Goal: Information Seeking & Learning: Learn about a topic

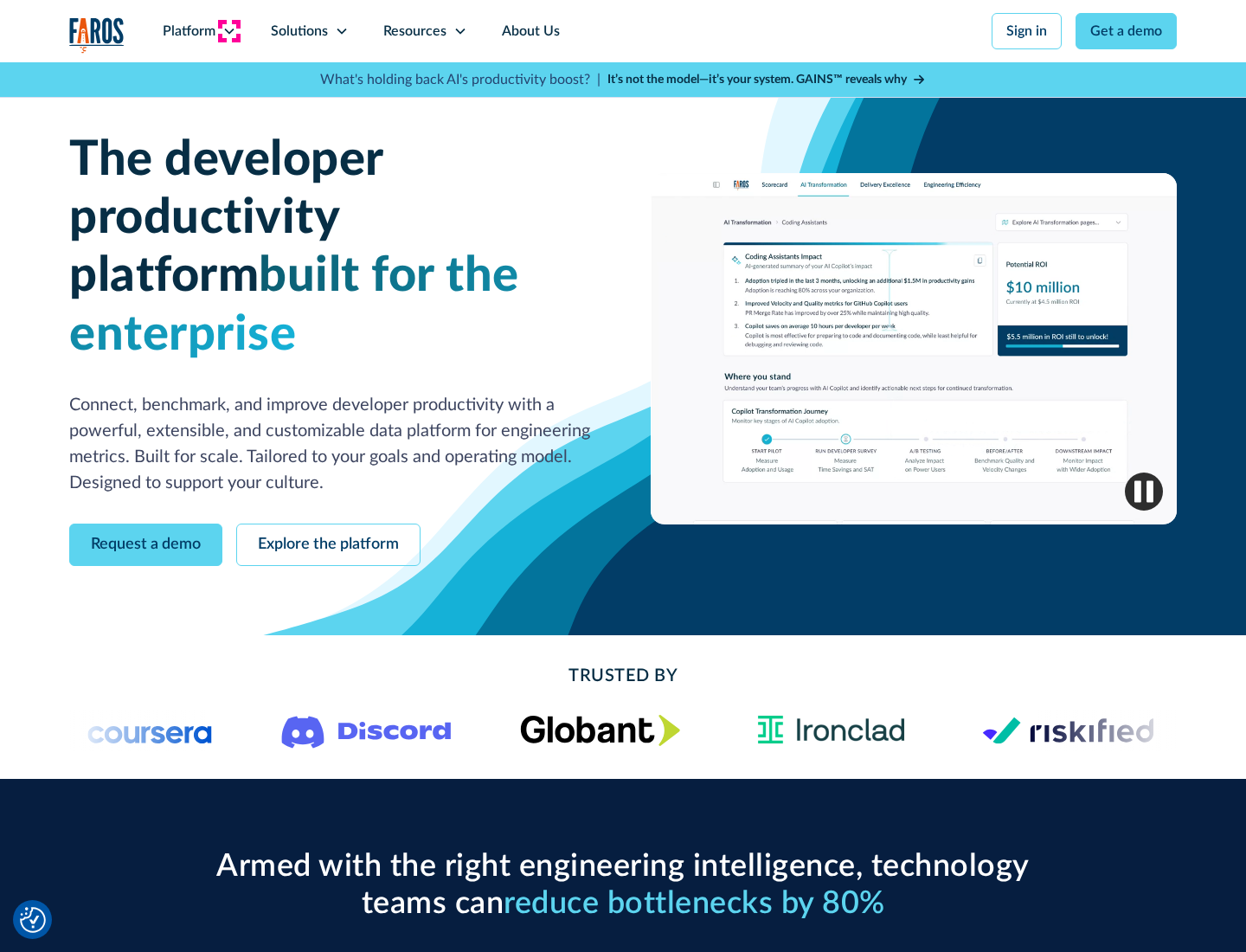
click at [229, 31] on icon at bounding box center [229, 30] width 14 height 14
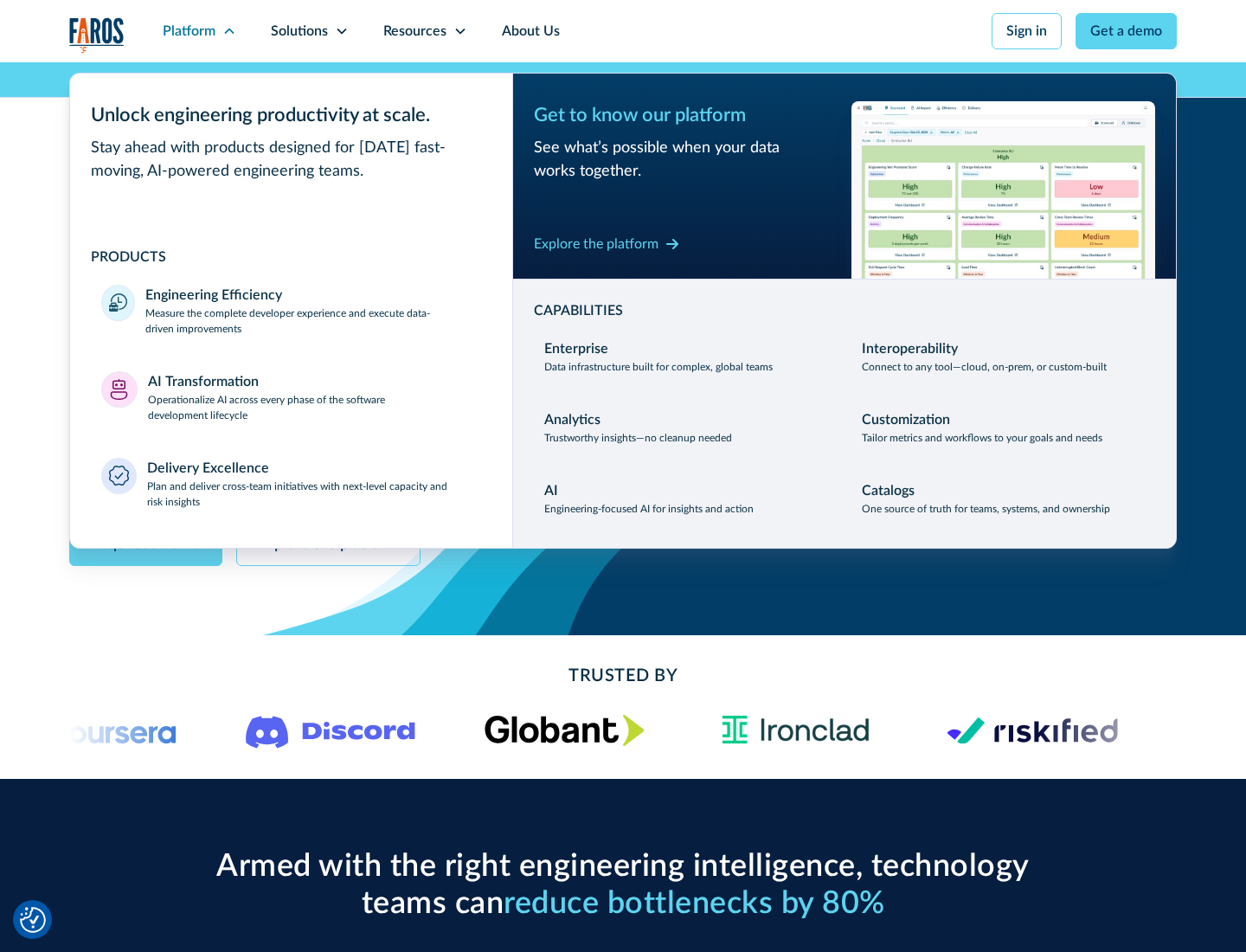
click at [313, 320] on p "Measure the complete developer experience and execute data-driven improvements" at bounding box center [313, 321] width 335 height 31
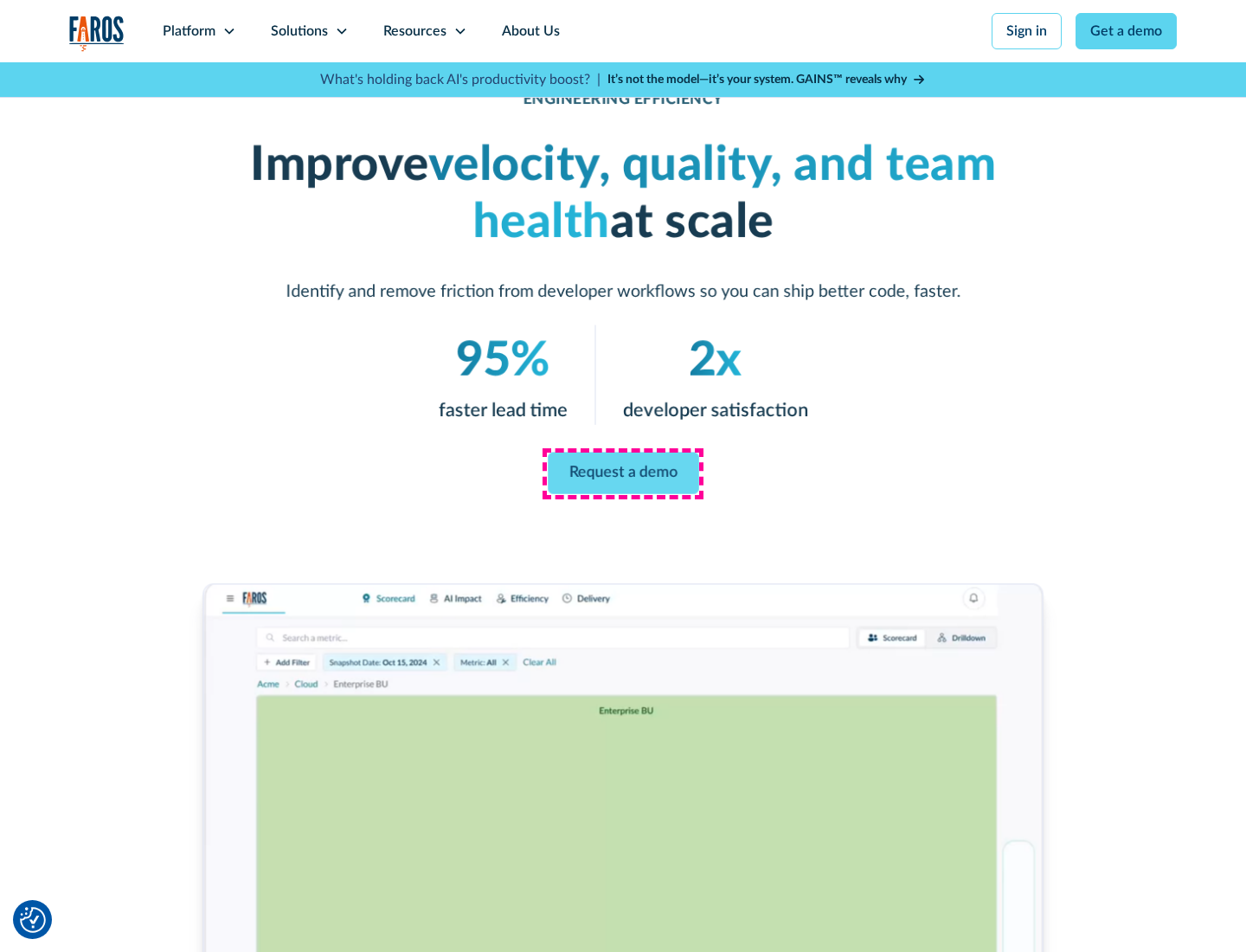
click at [623, 473] on link "Request a demo" at bounding box center [623, 473] width 151 height 41
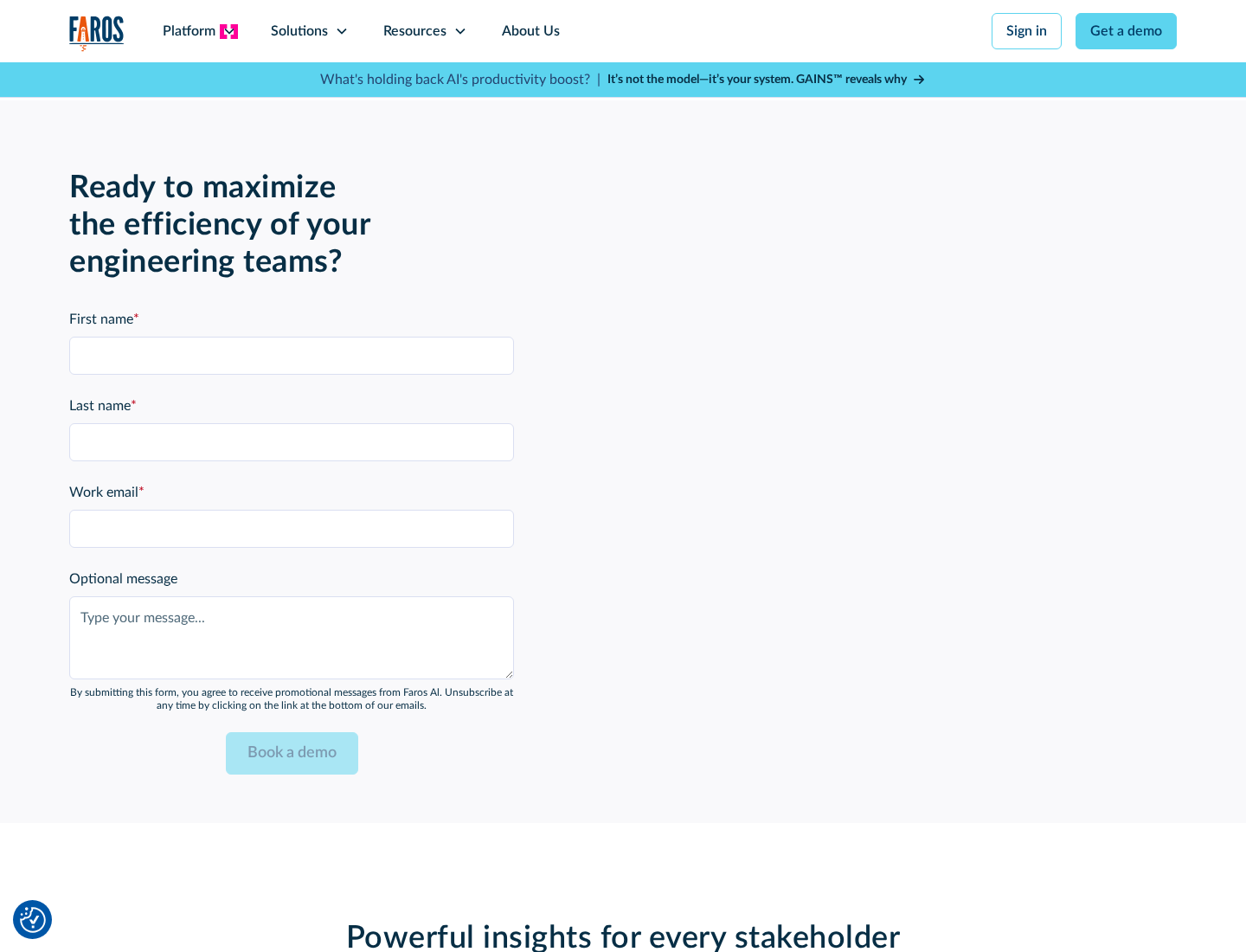
click at [229, 31] on icon at bounding box center [229, 30] width 14 height 14
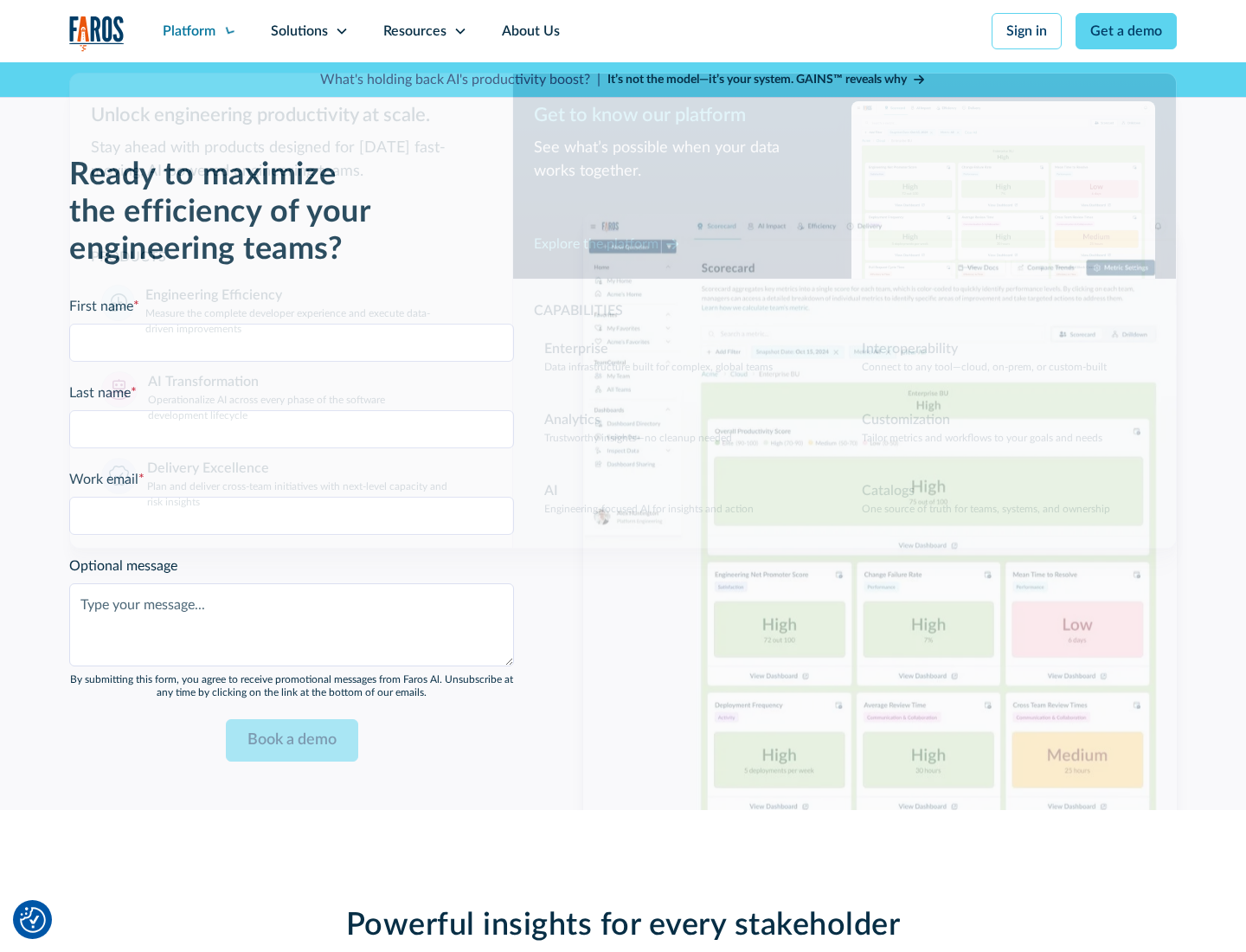
scroll to position [3795, 0]
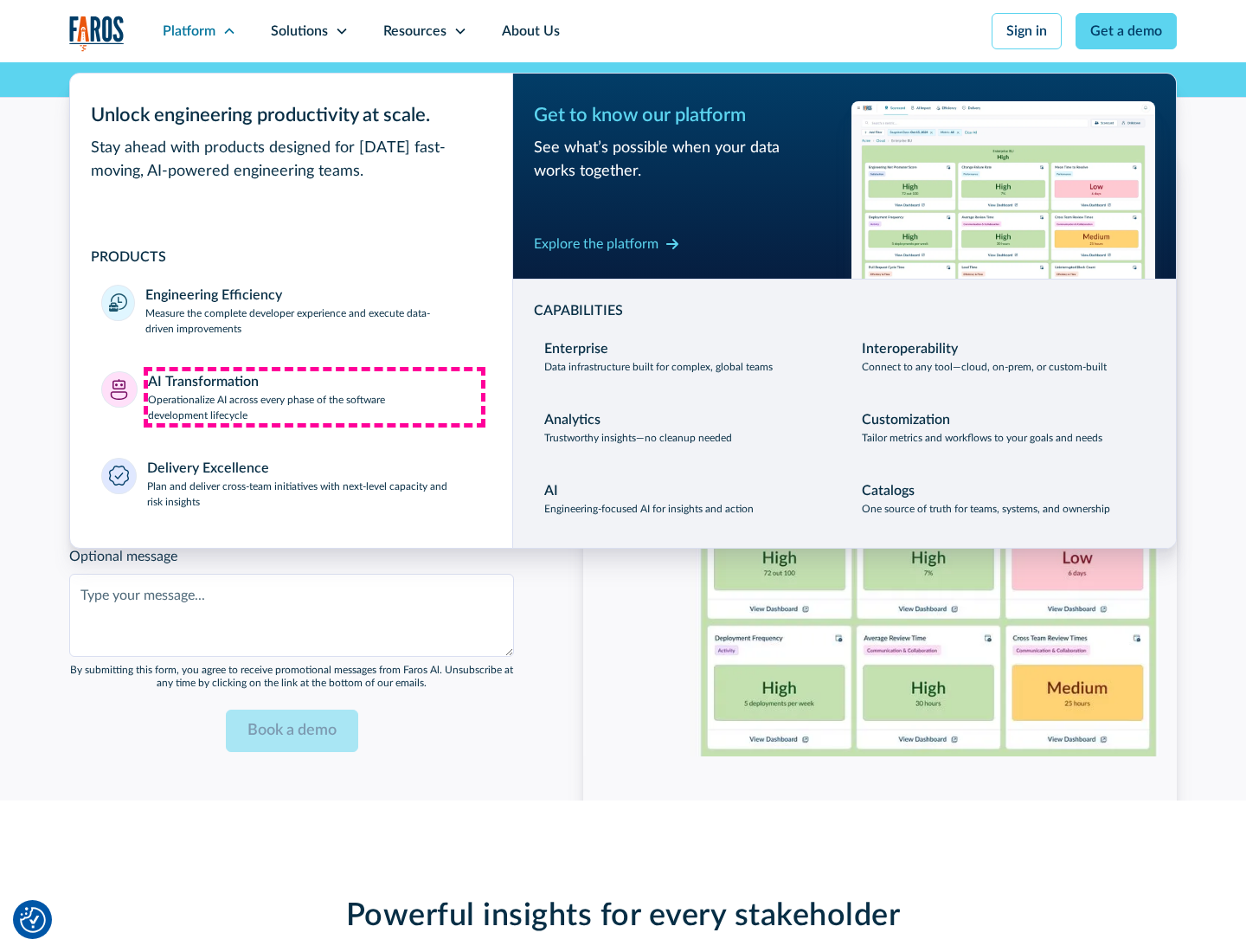
click at [314, 396] on p "Operationalize AI across every phase of the software development lifecycle" at bounding box center [315, 407] width 334 height 31
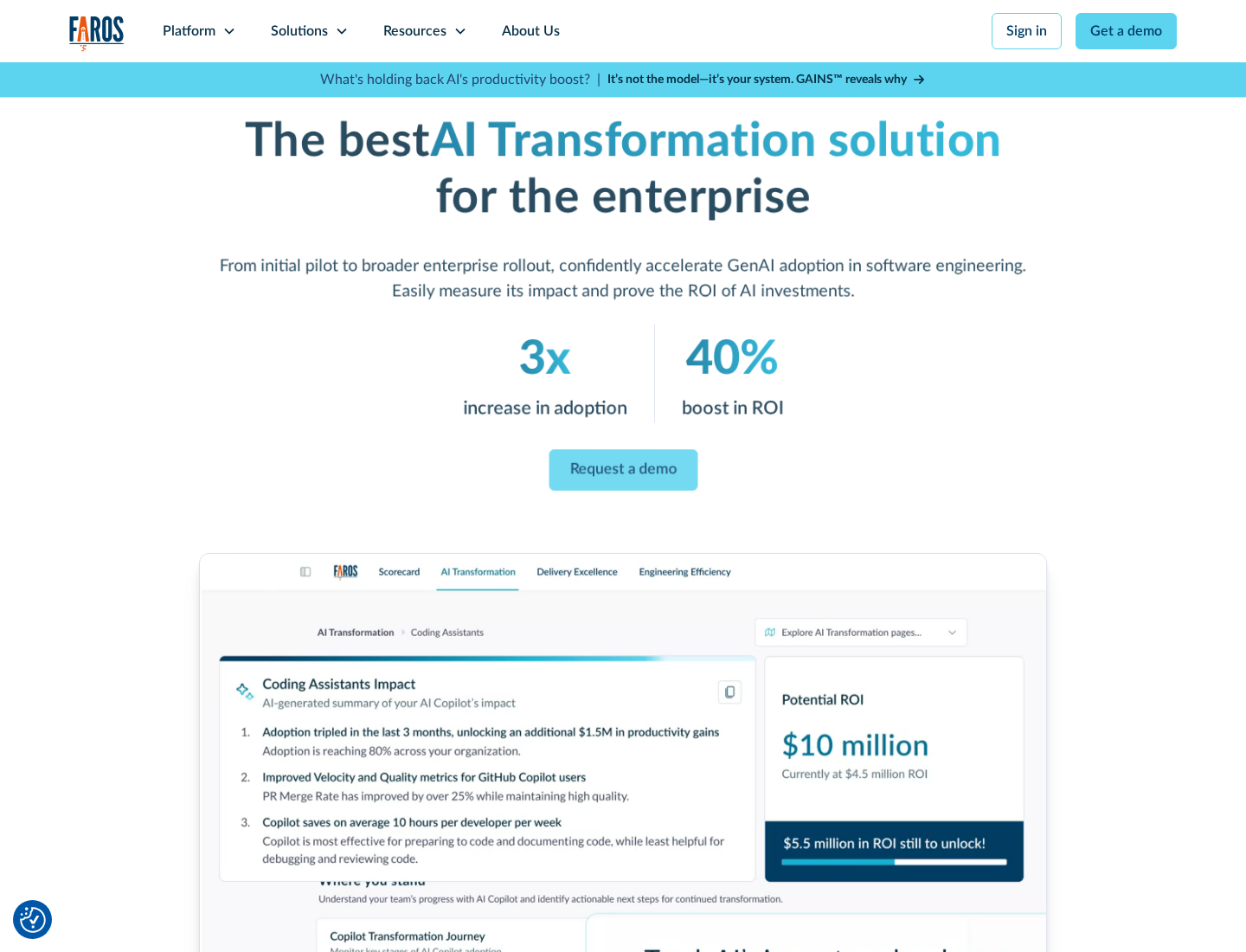
click at [623, 470] on link "Request a demo" at bounding box center [622, 470] width 148 height 41
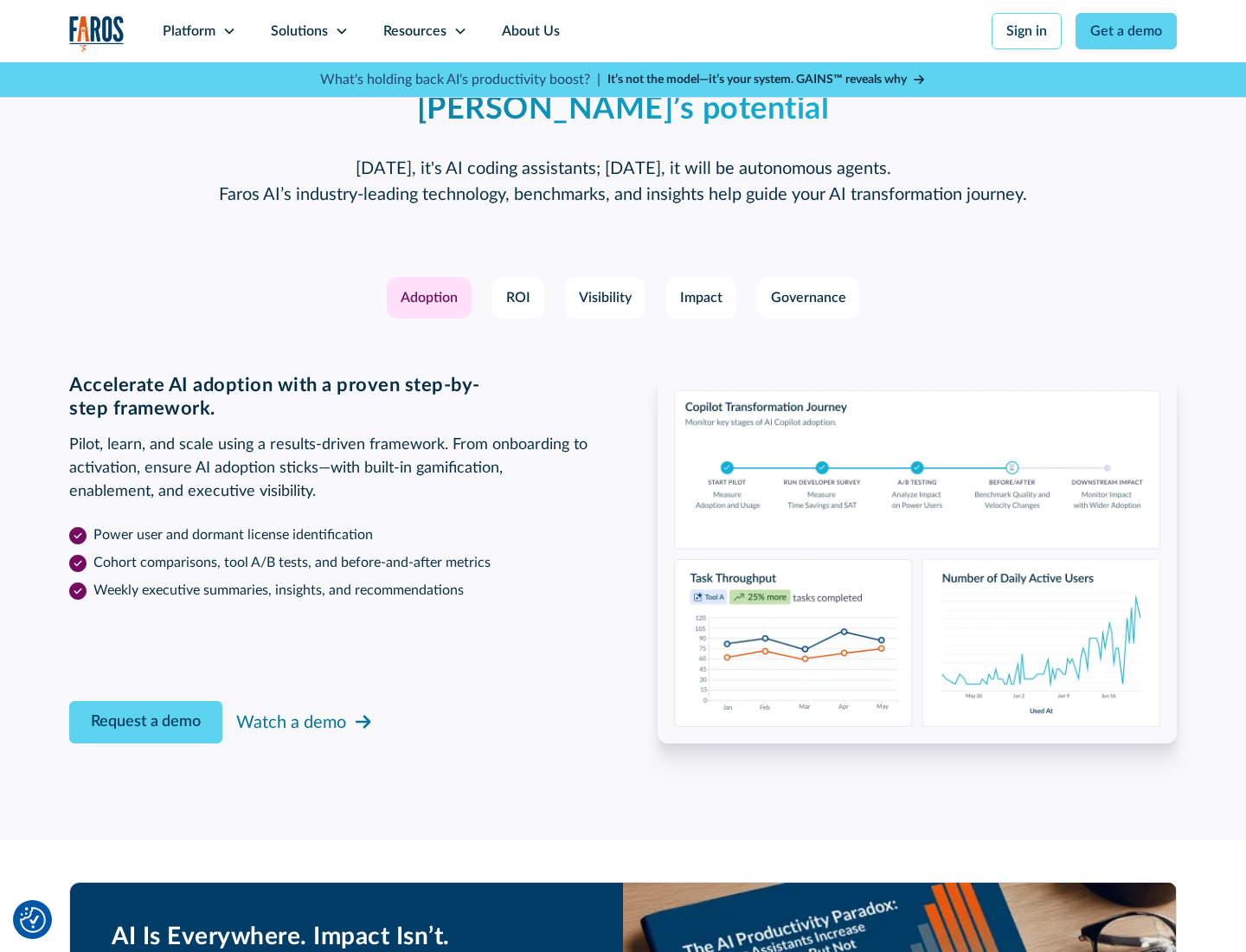
click at [199, 31] on div "Platform" at bounding box center [188, 31] width 53 height 21
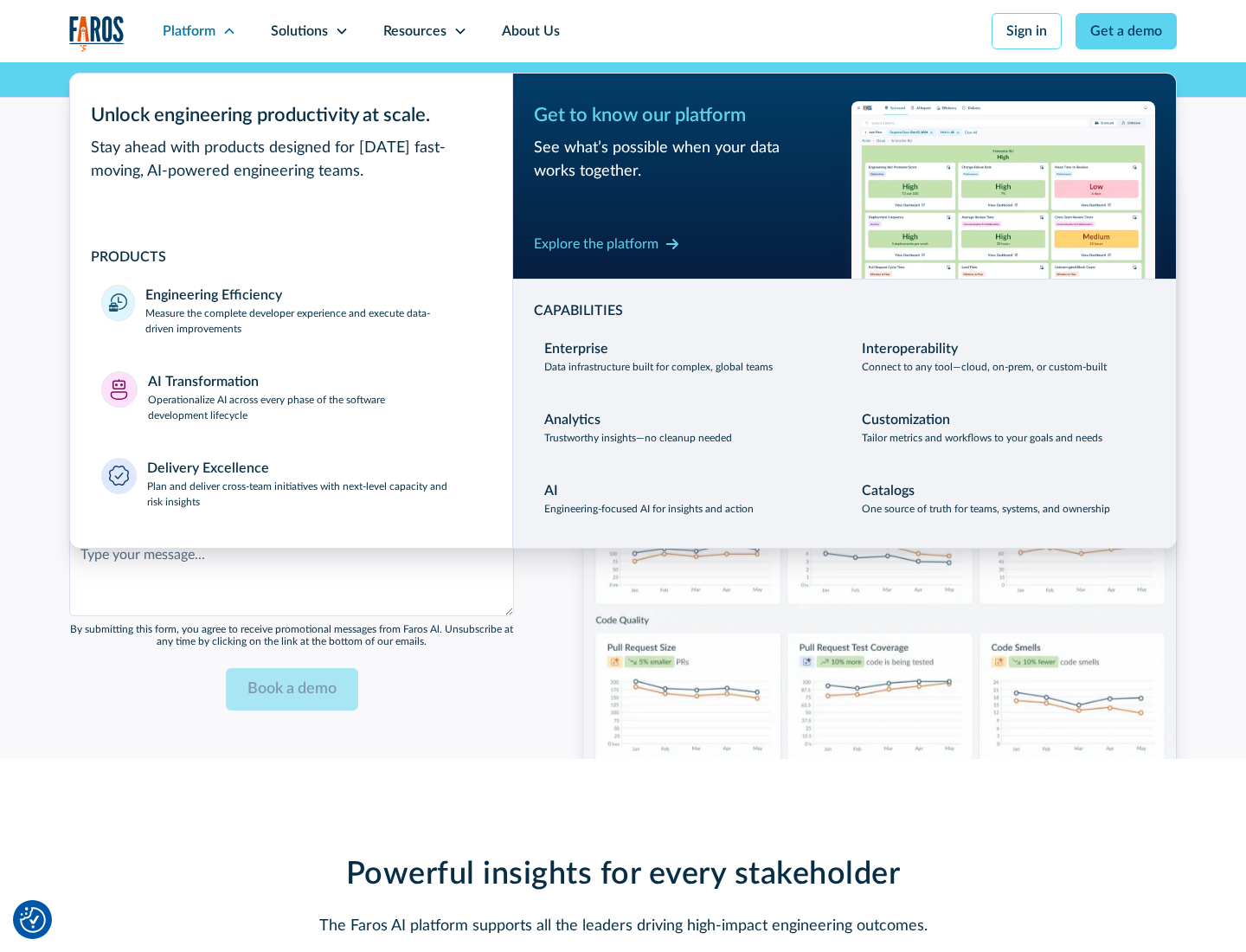
scroll to position [4212, 0]
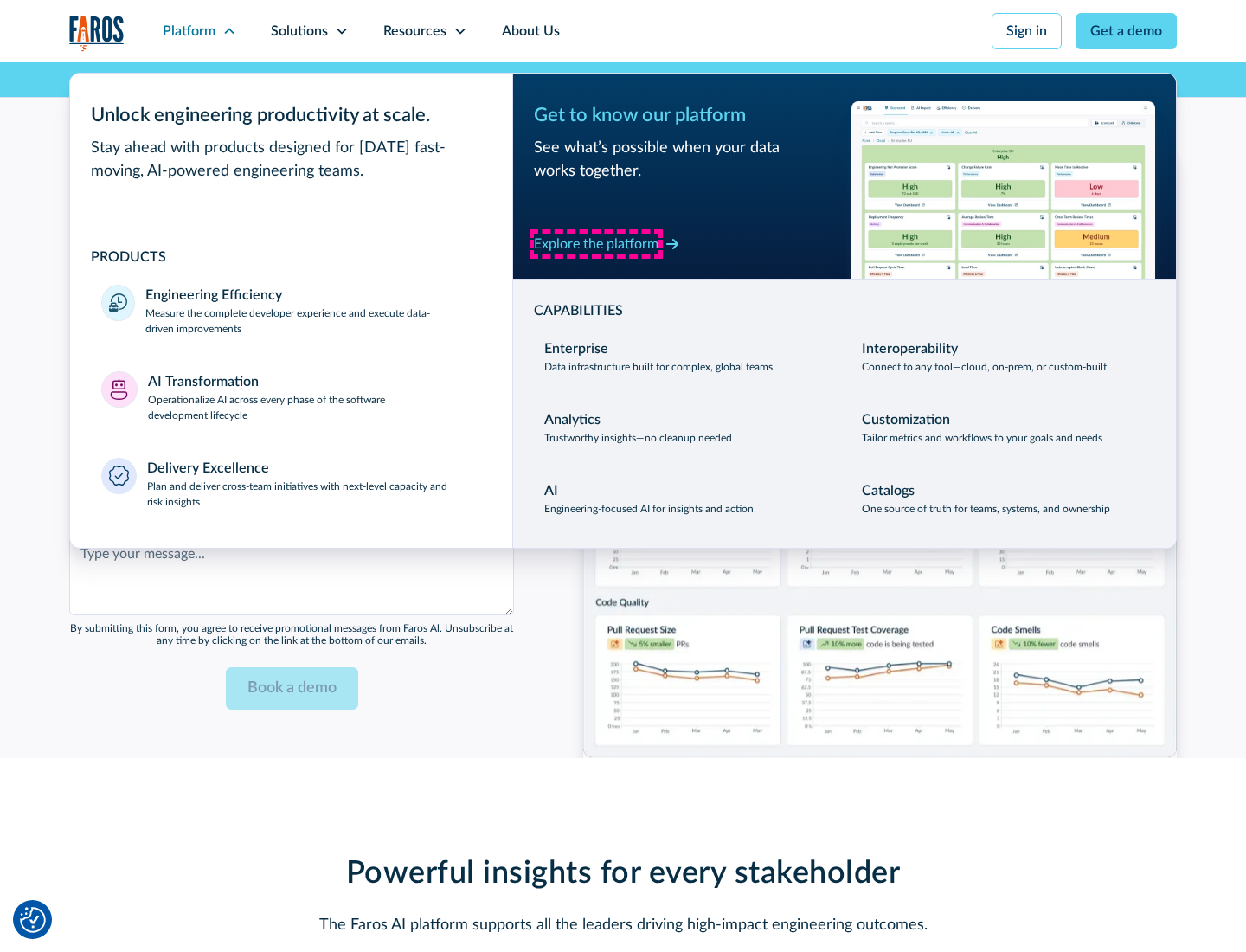
click at [596, 243] on div "Explore the platform" at bounding box center [595, 243] width 124 height 21
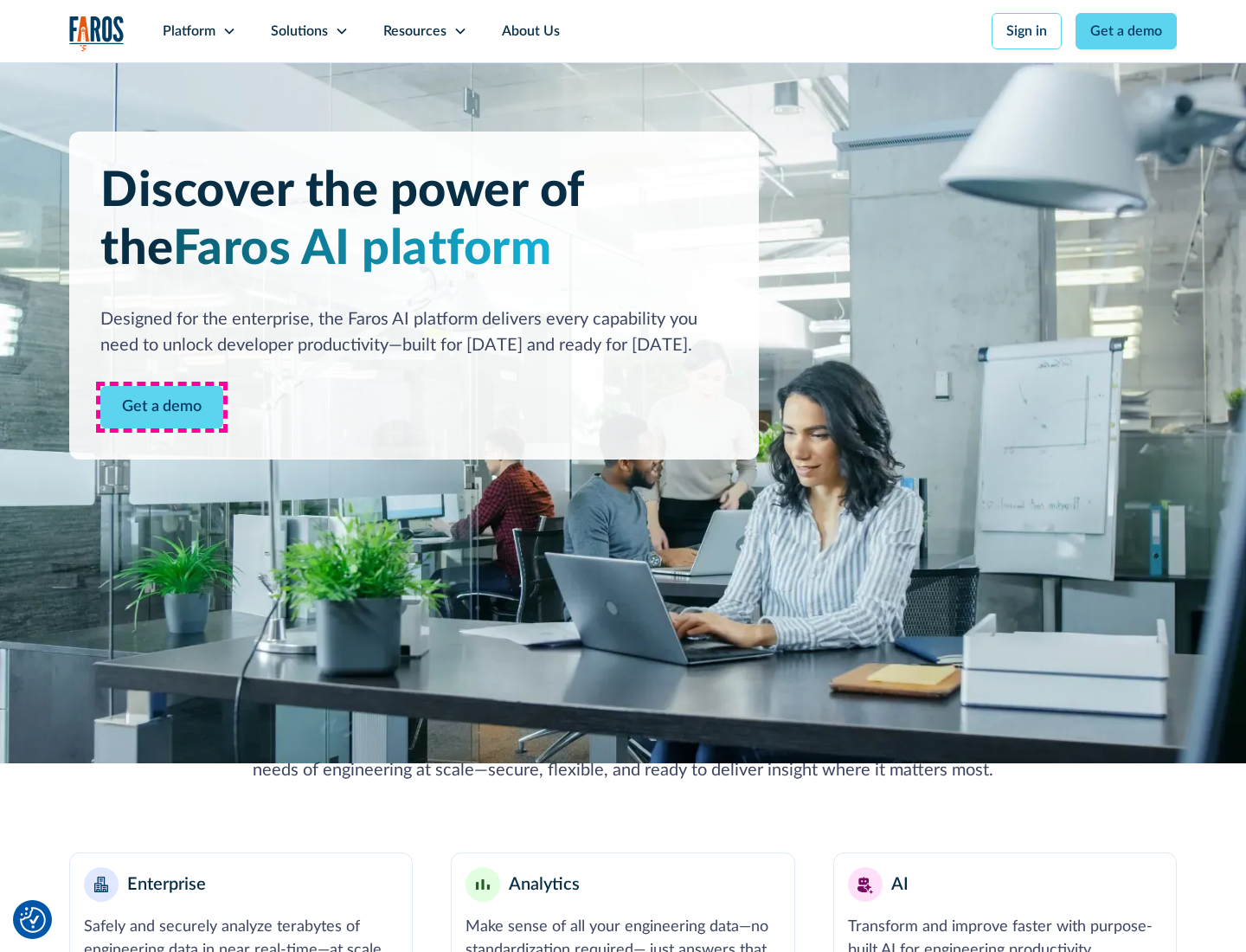
click at [162, 406] on link "Get a demo" at bounding box center [161, 407] width 123 height 42
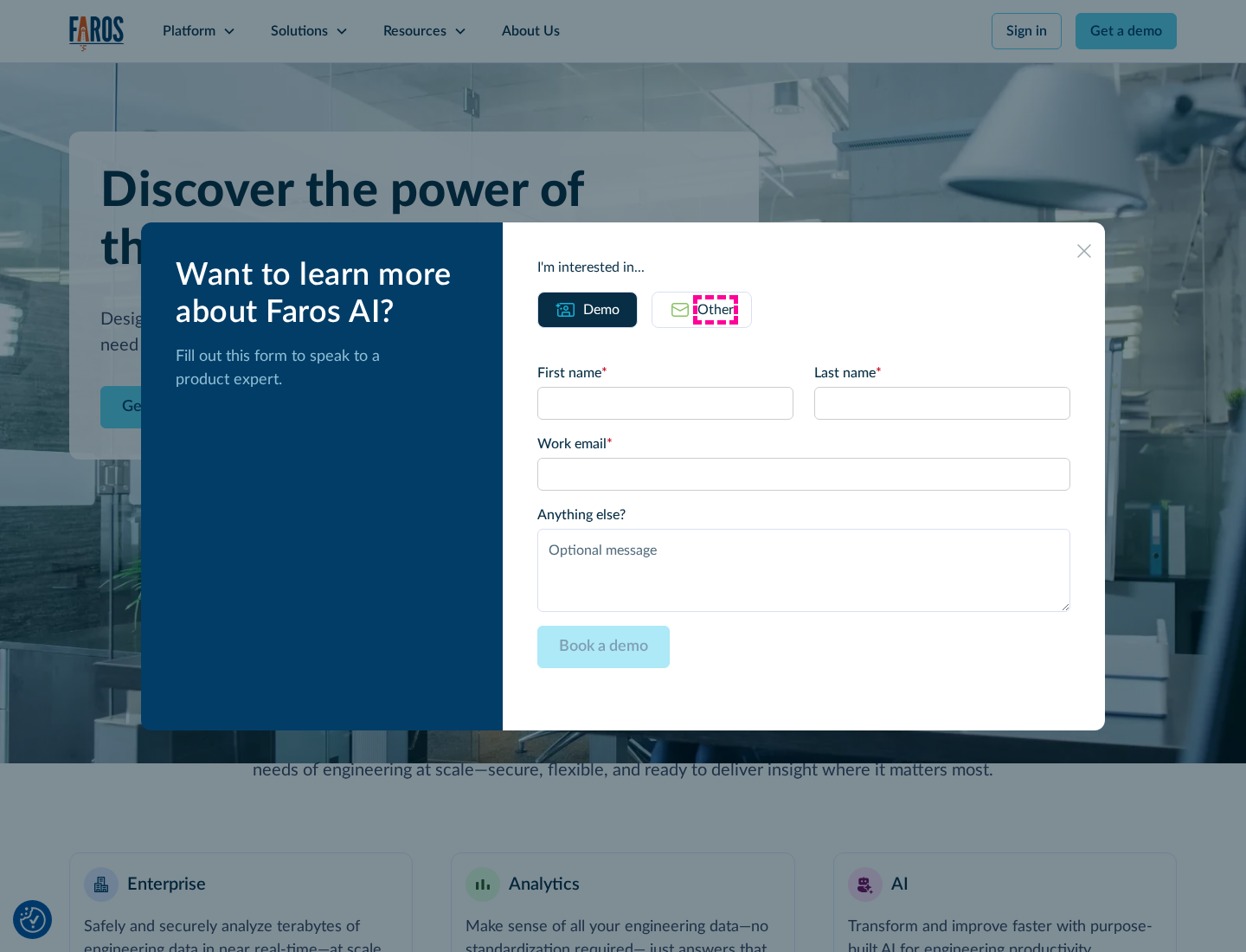
click at [715, 309] on div "Other" at bounding box center [715, 310] width 36 height 21
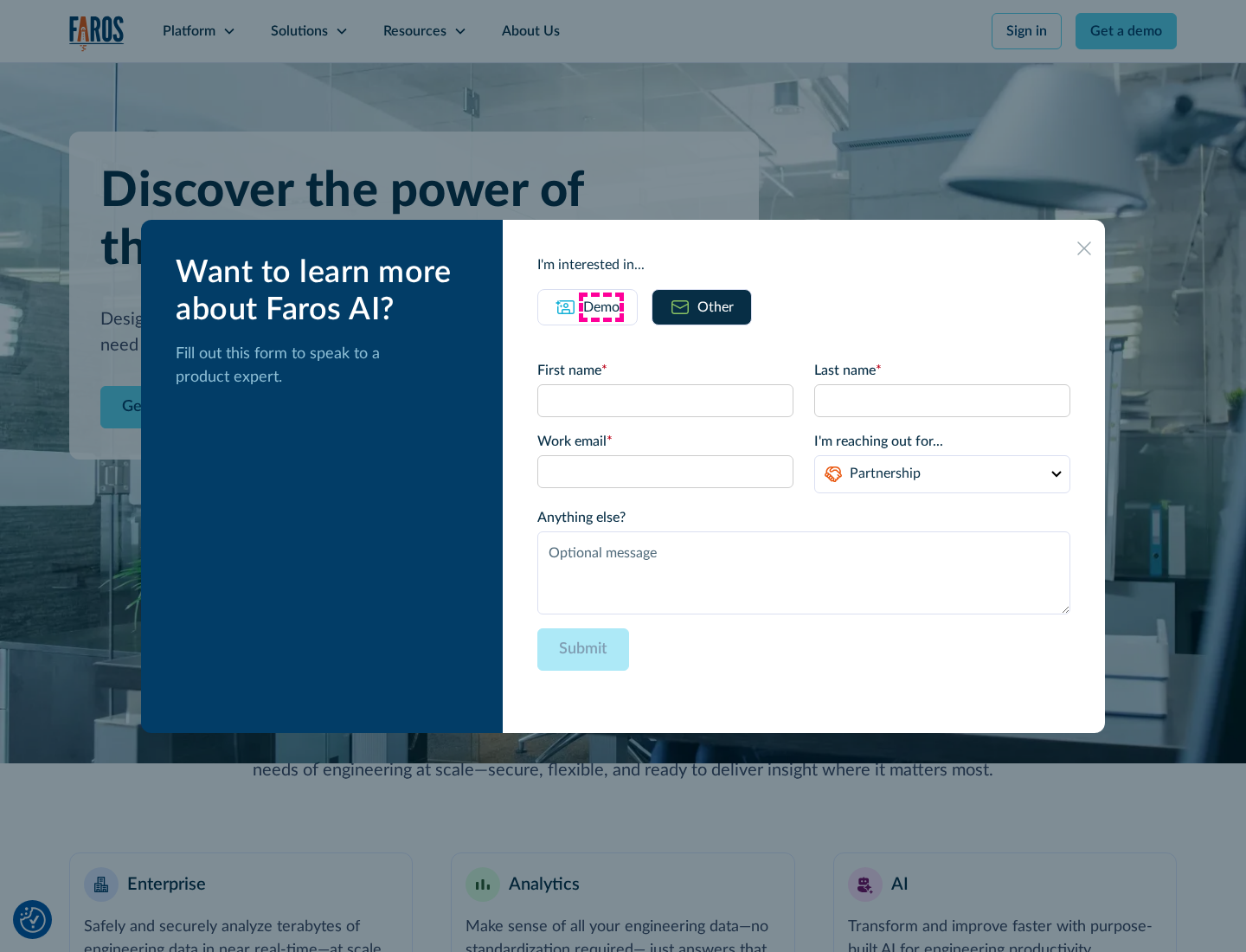
click at [601, 306] on div "Demo" at bounding box center [601, 307] width 36 height 21
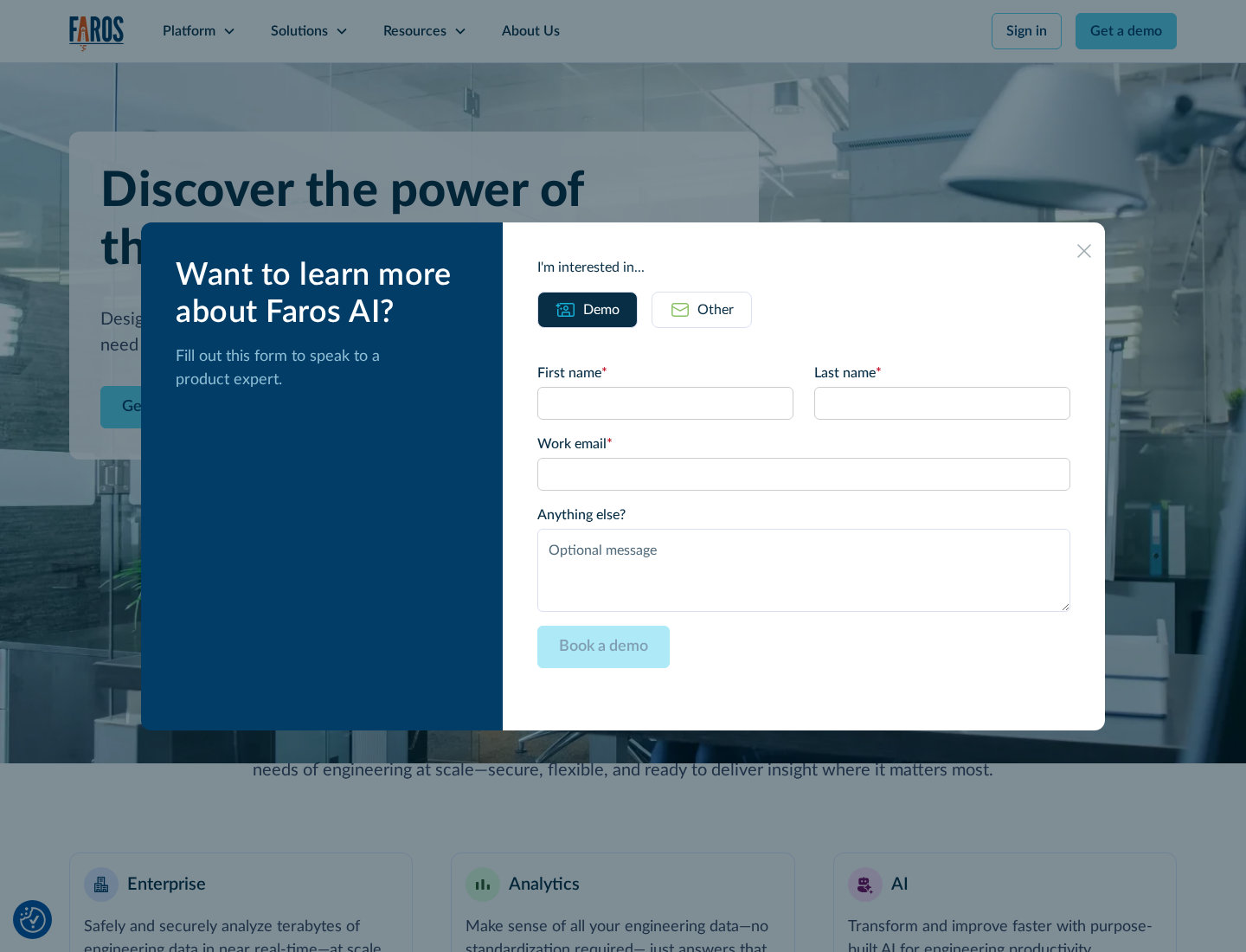
click at [1084, 250] on icon at bounding box center [1084, 251] width 14 height 14
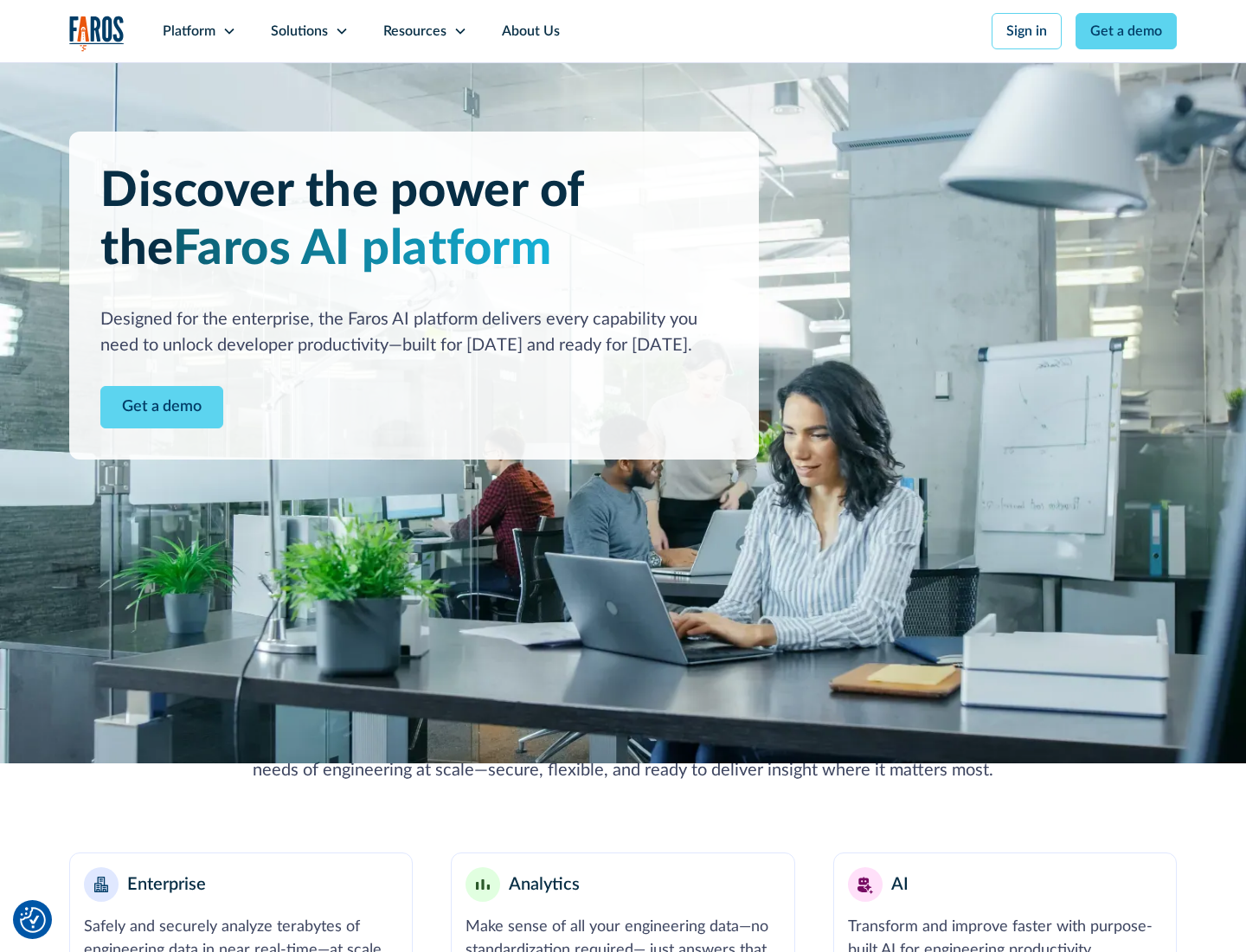
click at [229, 31] on icon at bounding box center [229, 30] width 14 height 14
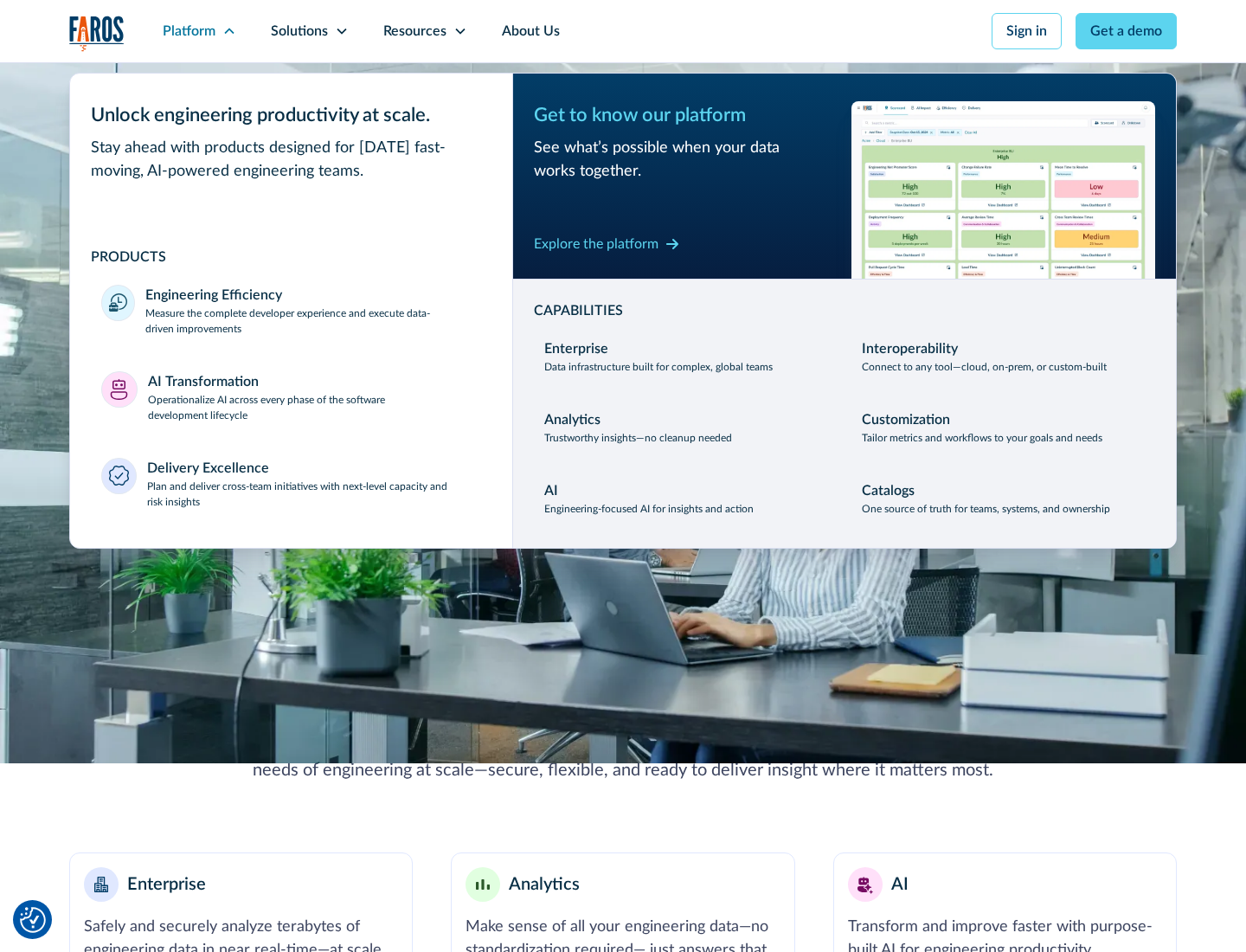
click at [313, 493] on p "Plan and deliver cross-team initiatives with next-level capacity and risk insig…" at bounding box center [314, 494] width 335 height 31
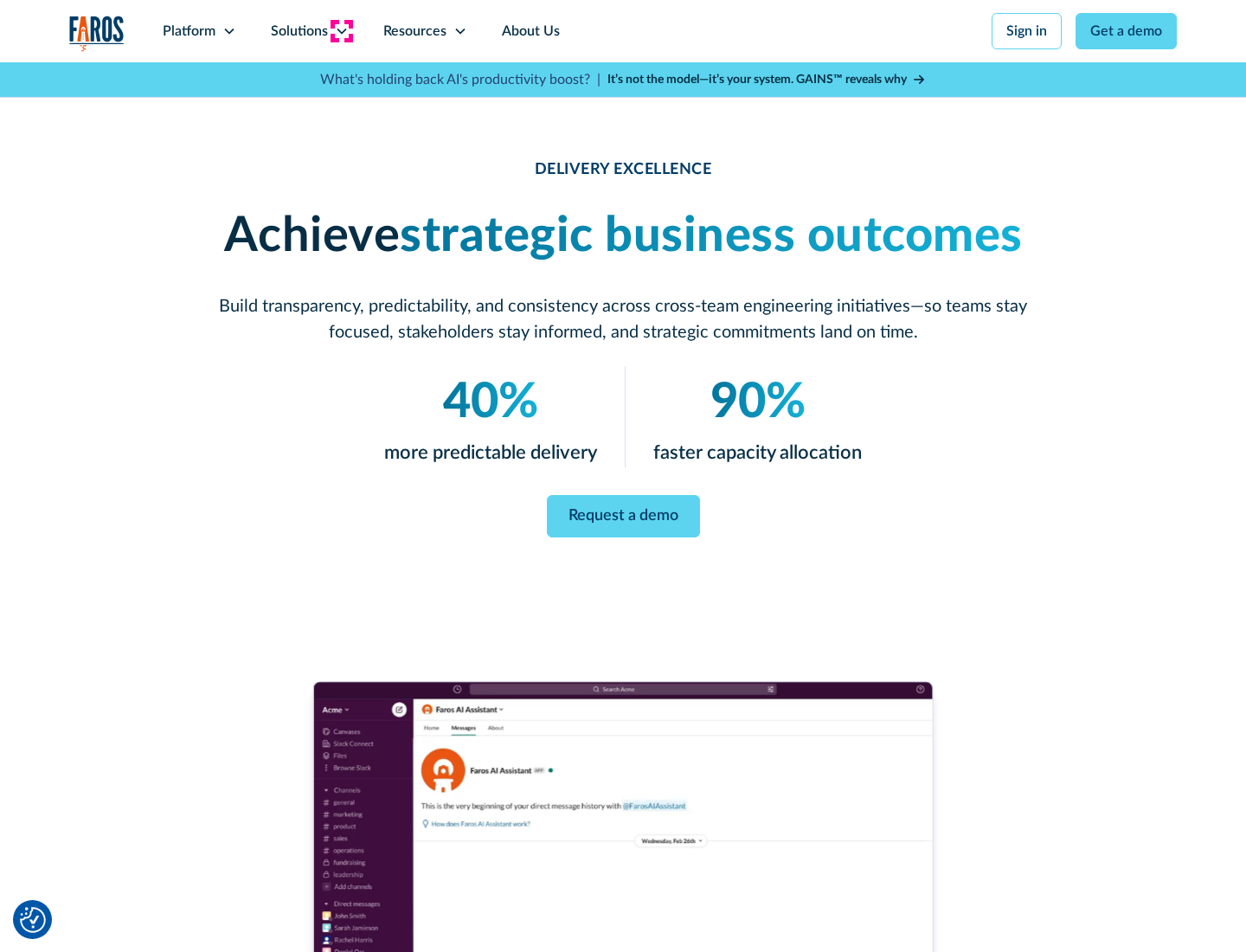
click at [341, 31] on icon at bounding box center [341, 30] width 14 height 14
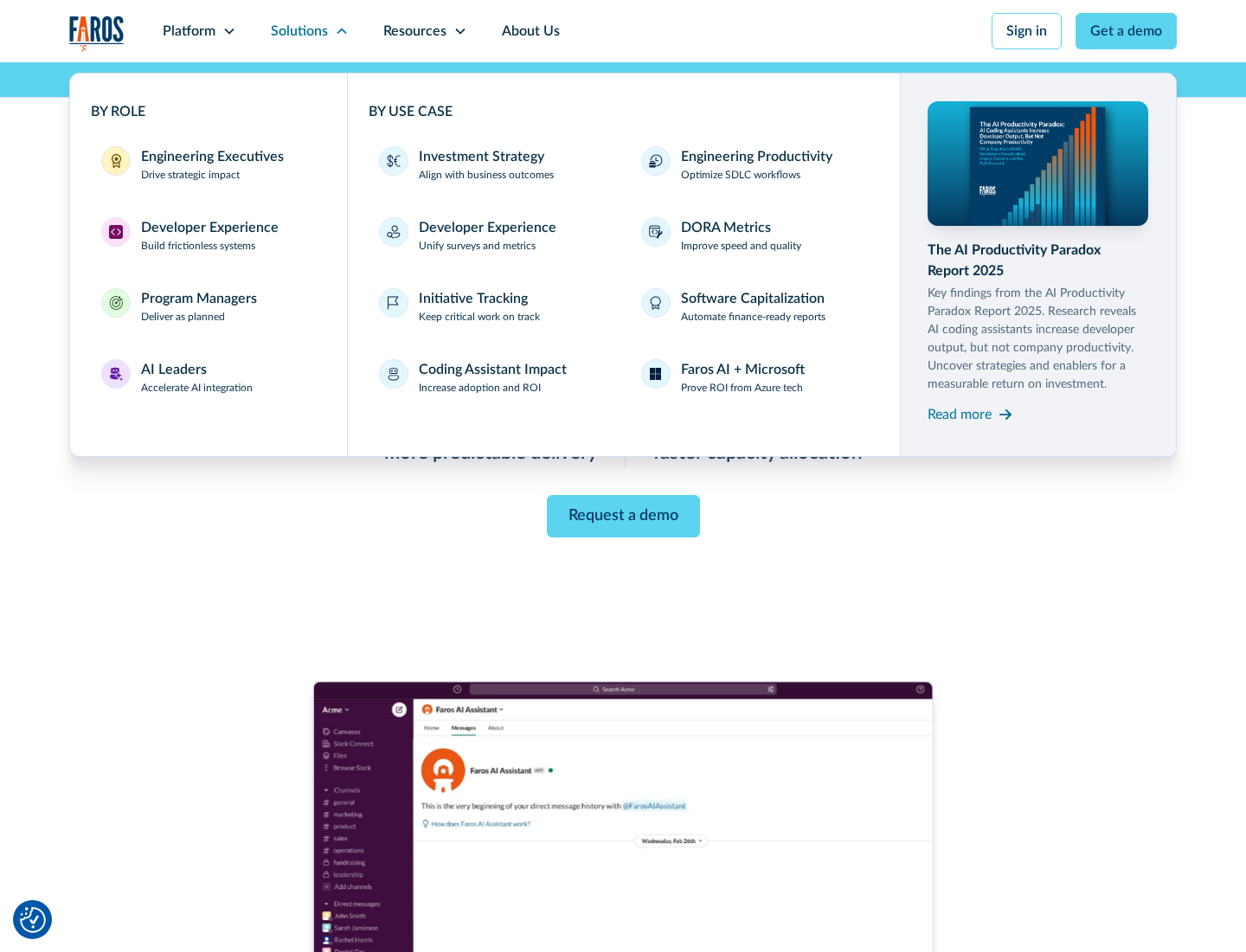
click at [207, 164] on div "Engineering Executives" at bounding box center [212, 157] width 143 height 21
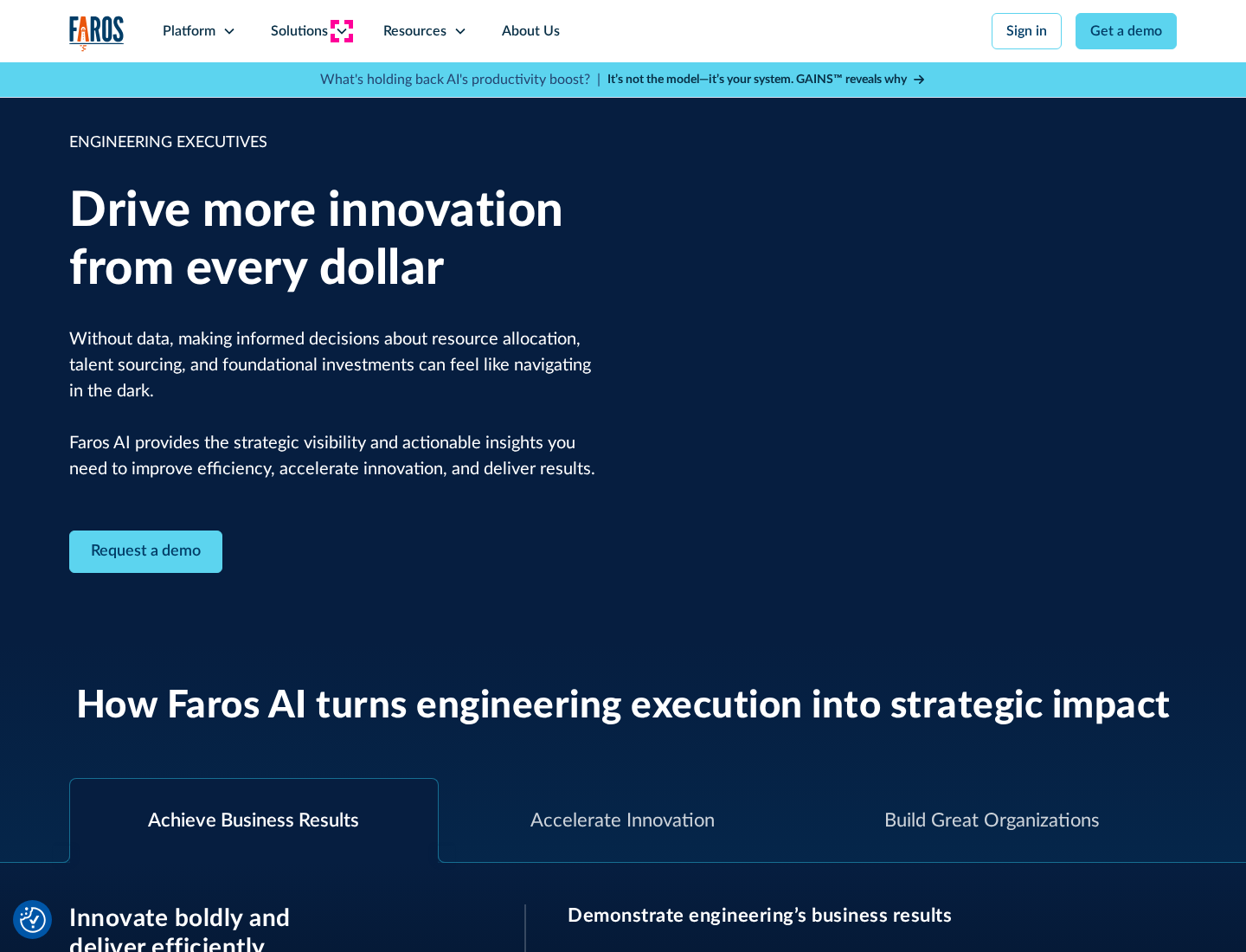
click at [341, 31] on icon at bounding box center [341, 30] width 14 height 14
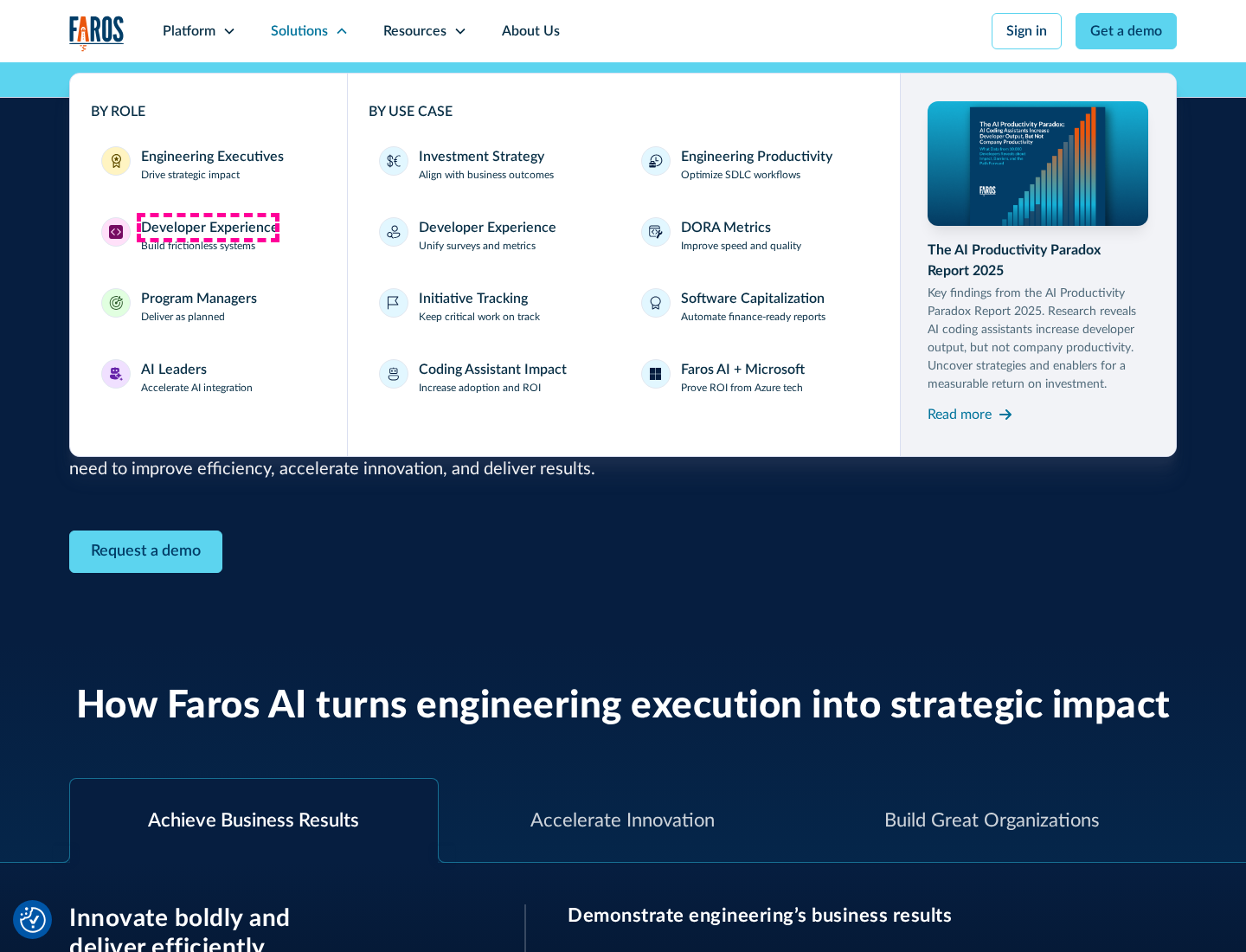
click at [207, 228] on div "Developer Experience" at bounding box center [209, 228] width 137 height 21
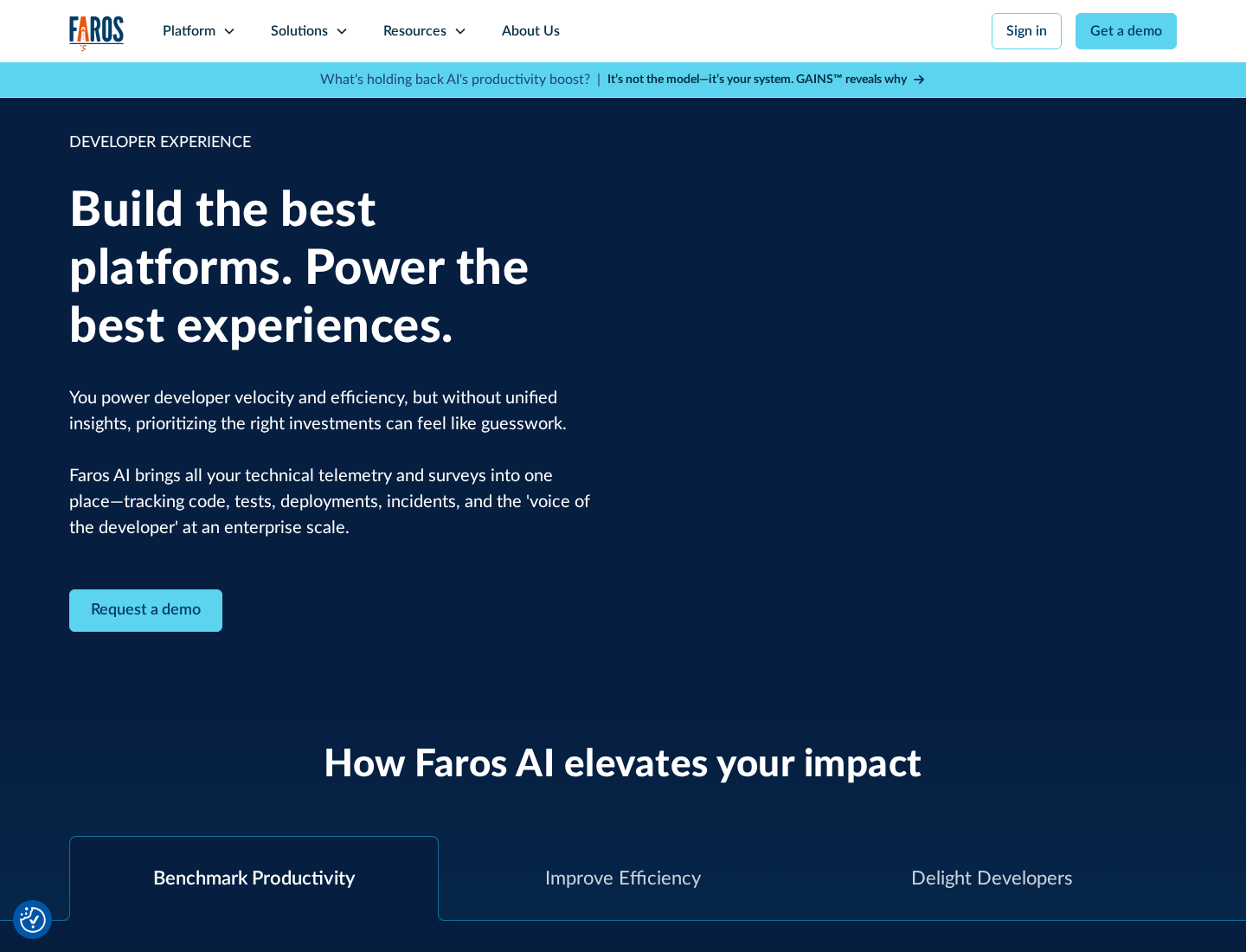
click at [309, 31] on div "Solutions" at bounding box center [300, 31] width 57 height 21
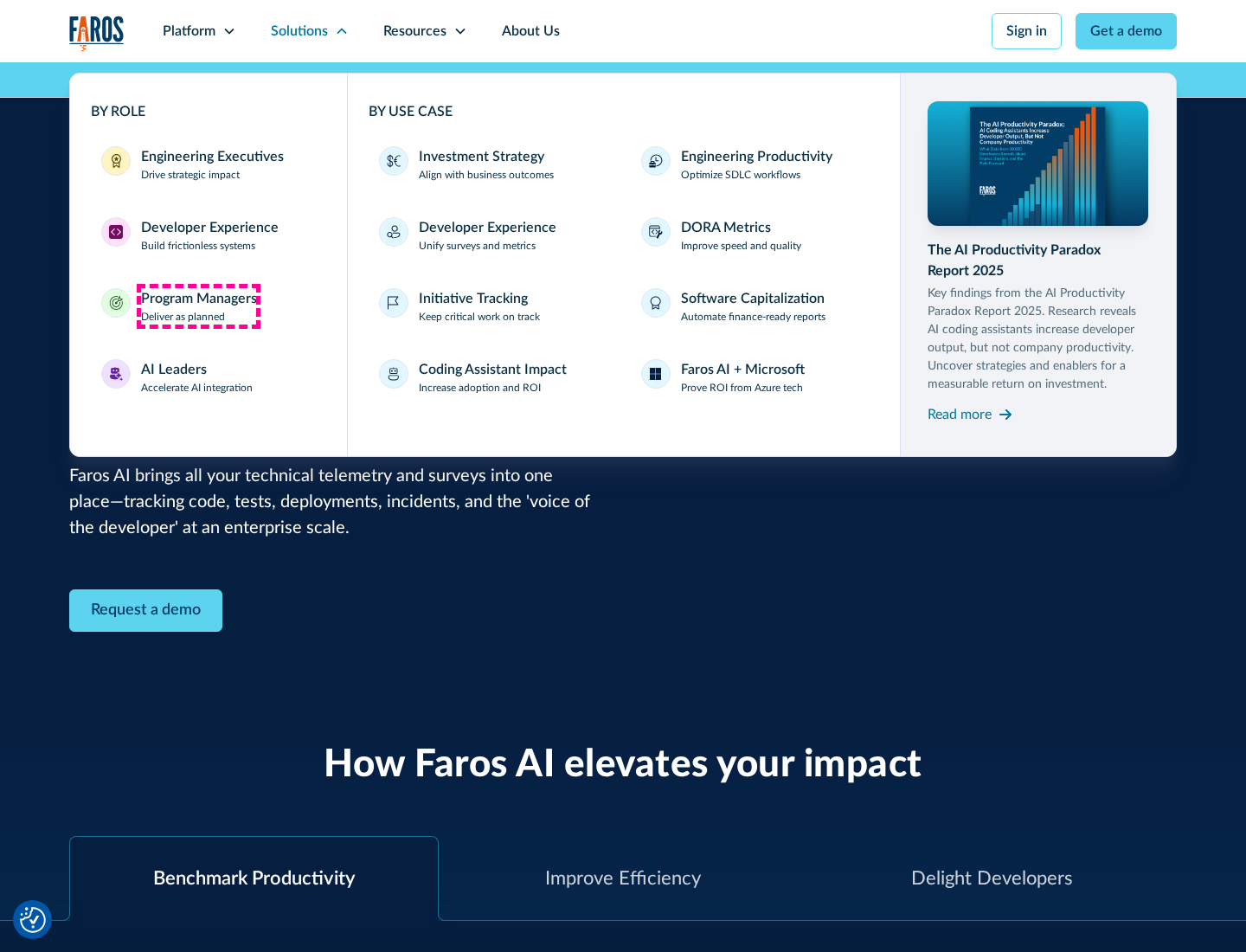
click at [198, 306] on div "Program Managers" at bounding box center [199, 299] width 116 height 21
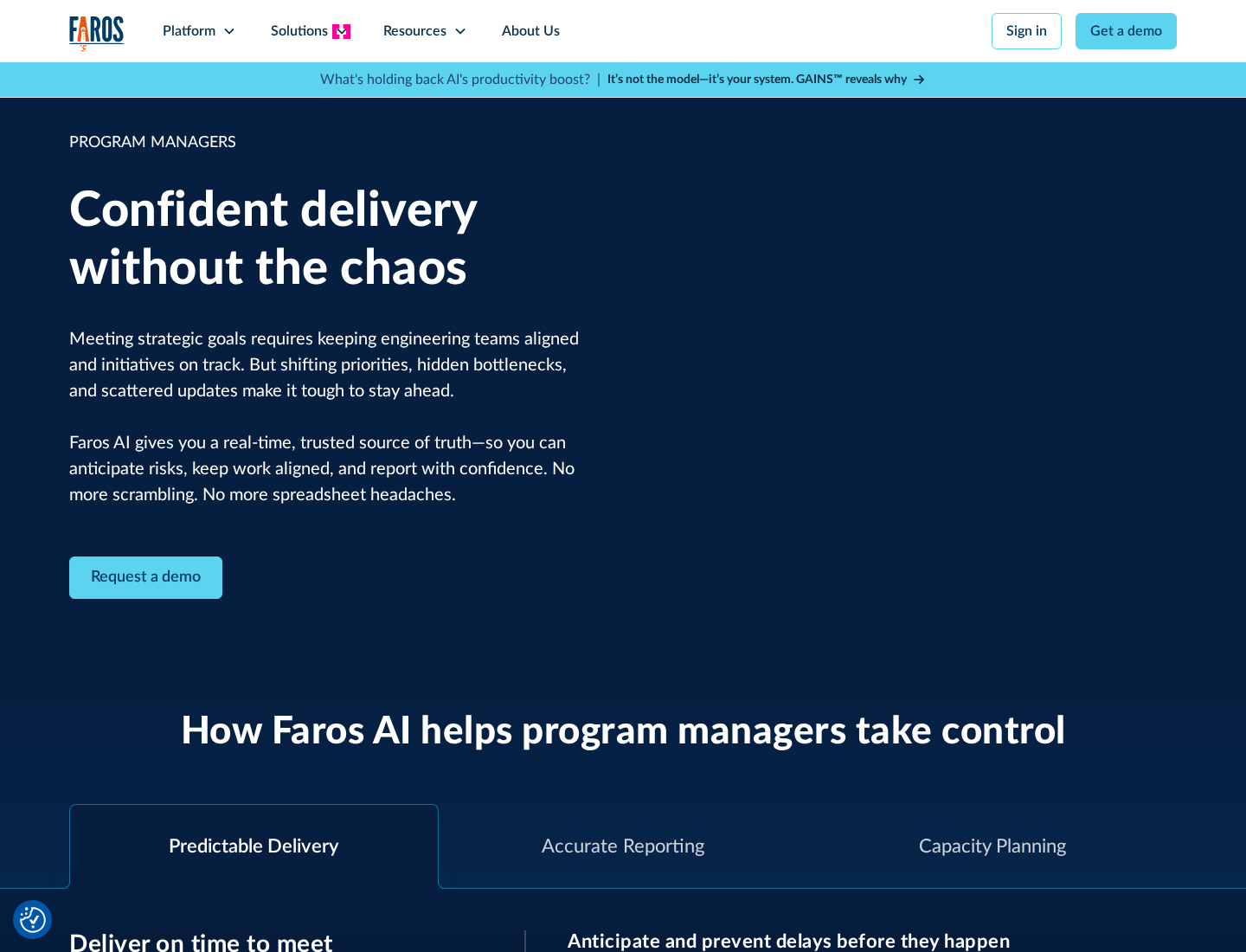
click at [341, 31] on icon at bounding box center [341, 30] width 14 height 14
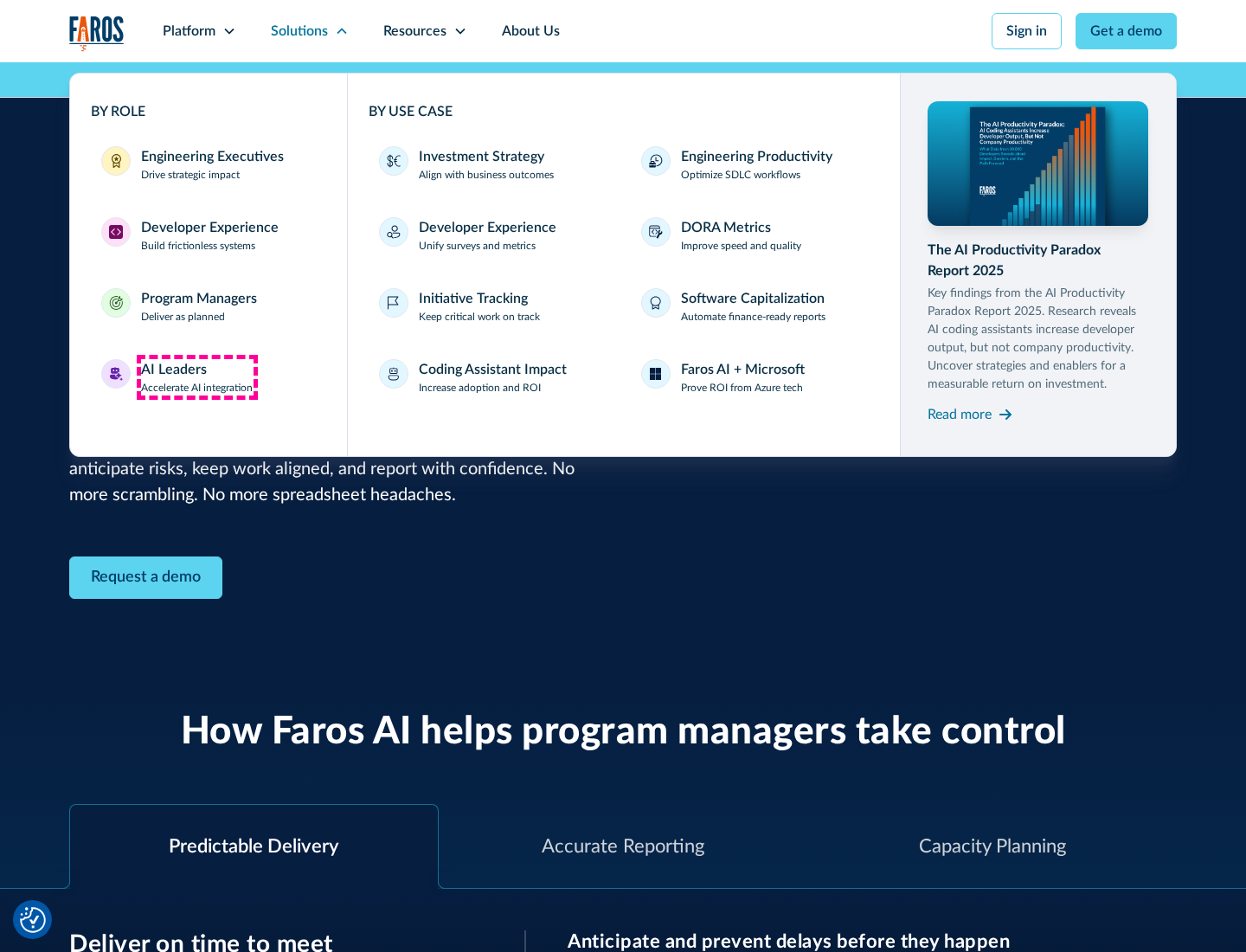
click at [197, 377] on div "AI Leaders" at bounding box center [173, 370] width 65 height 21
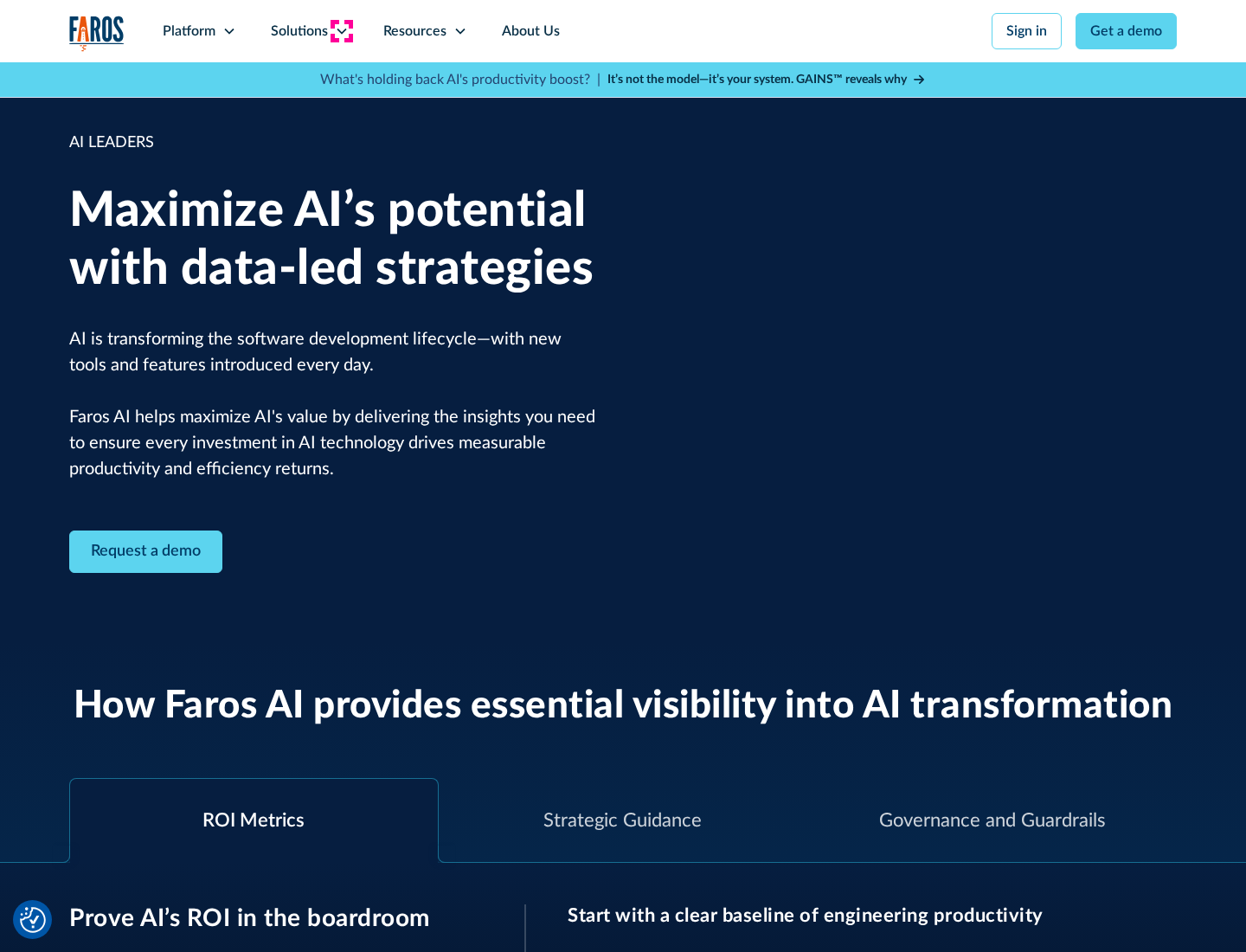
click at [341, 31] on icon at bounding box center [341, 30] width 14 height 14
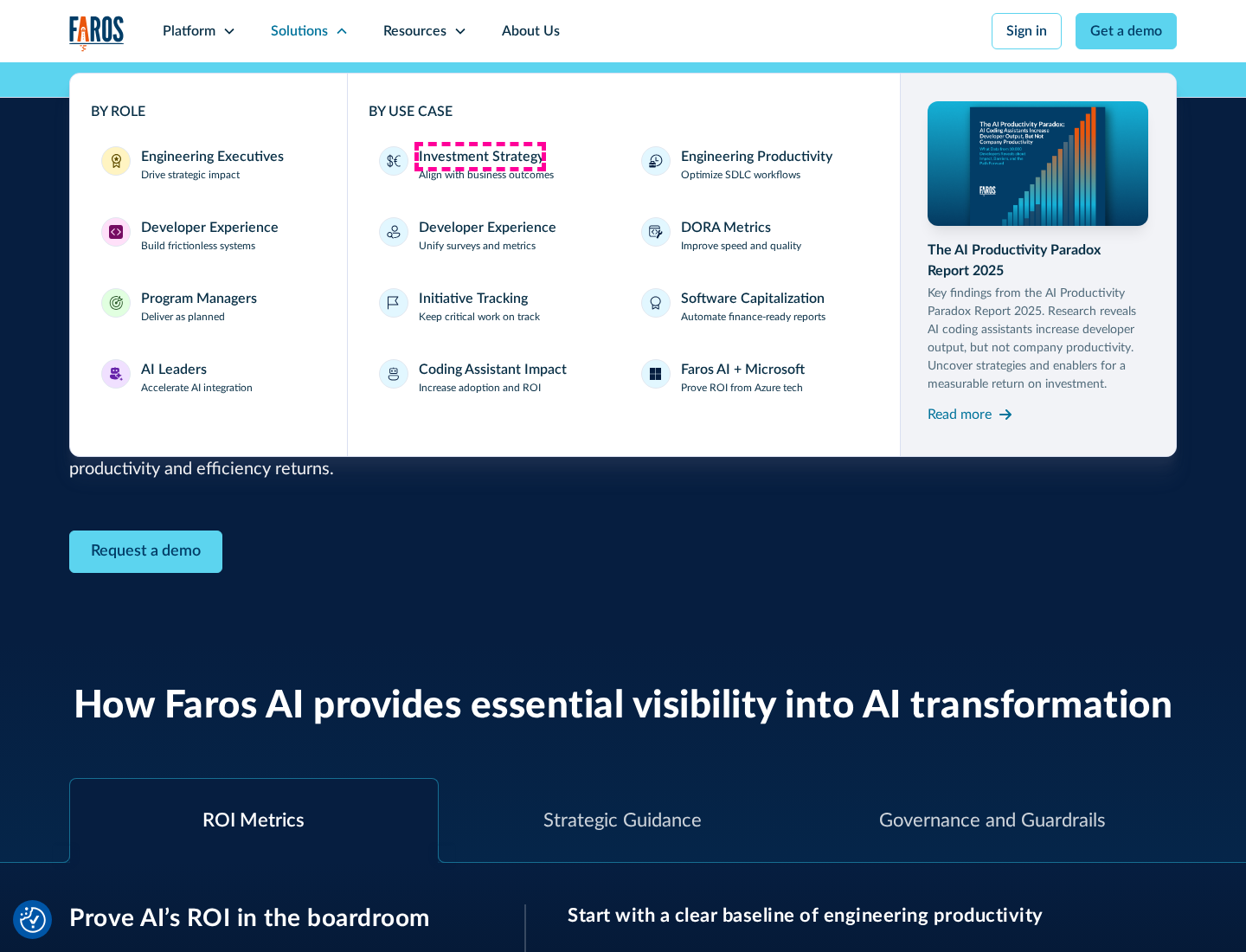
click at [479, 157] on div "Investment Strategy" at bounding box center [481, 157] width 125 height 21
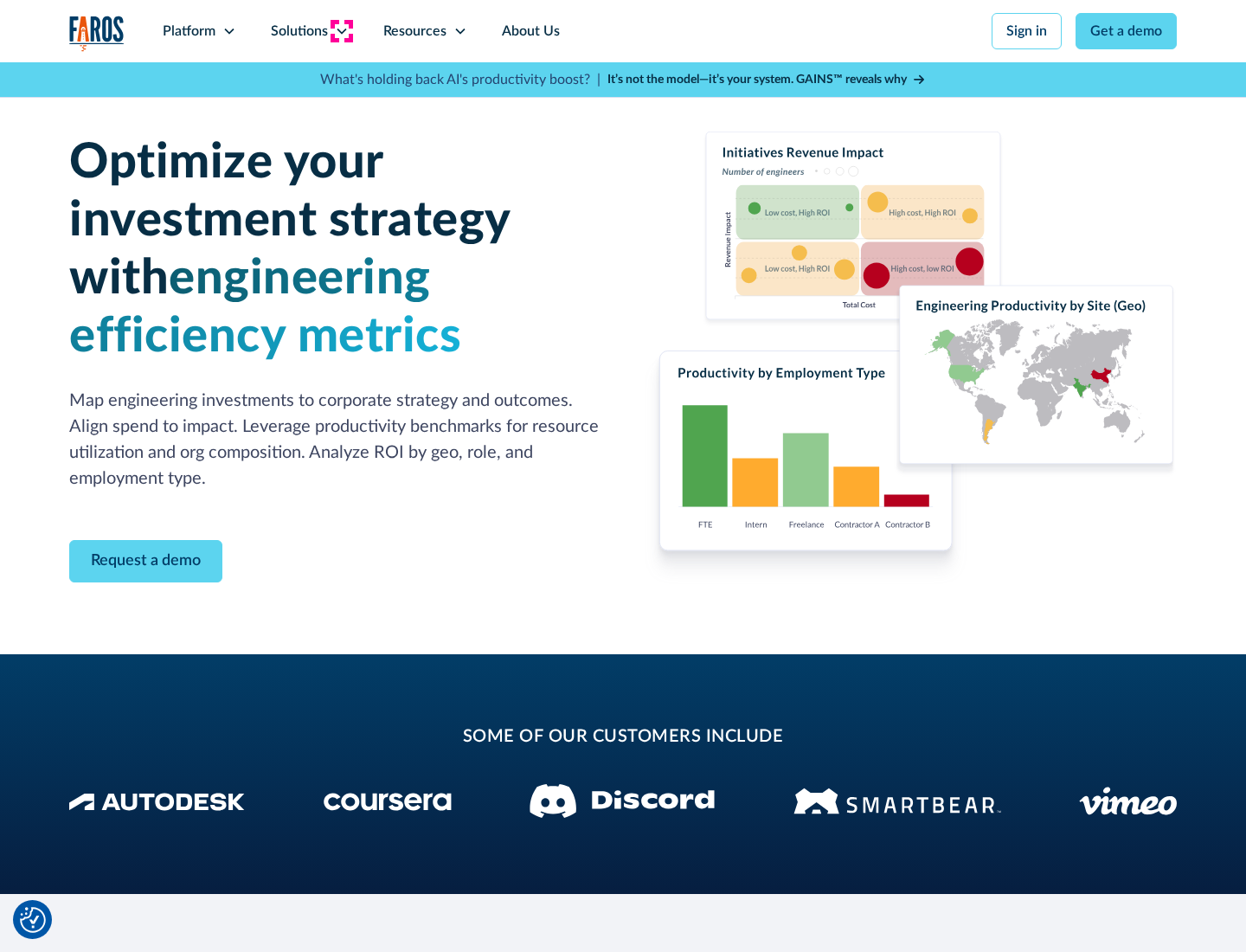
click at [341, 31] on icon at bounding box center [341, 30] width 14 height 14
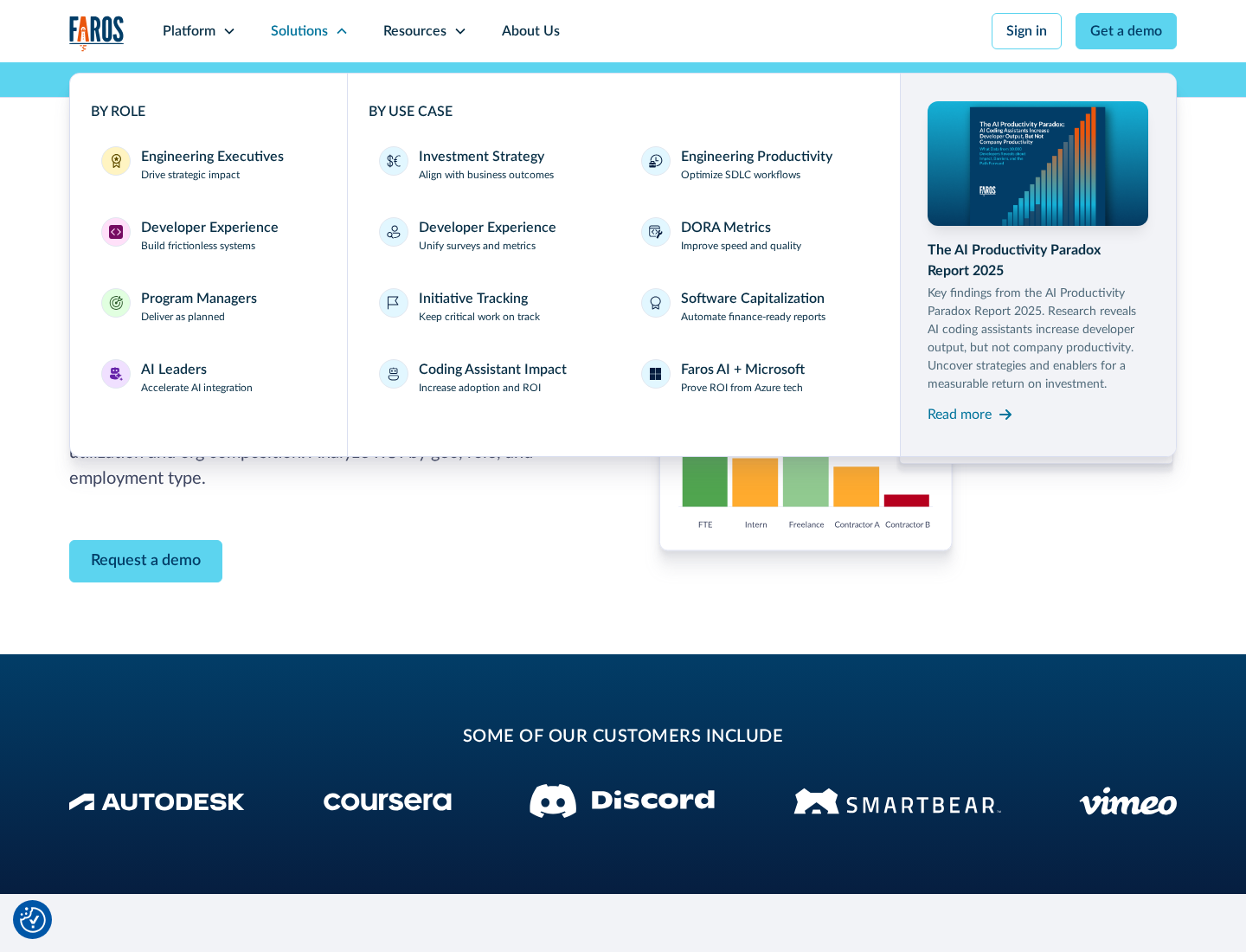
click at [741, 388] on p "Prove ROI from Azure tech" at bounding box center [742, 387] width 122 height 16
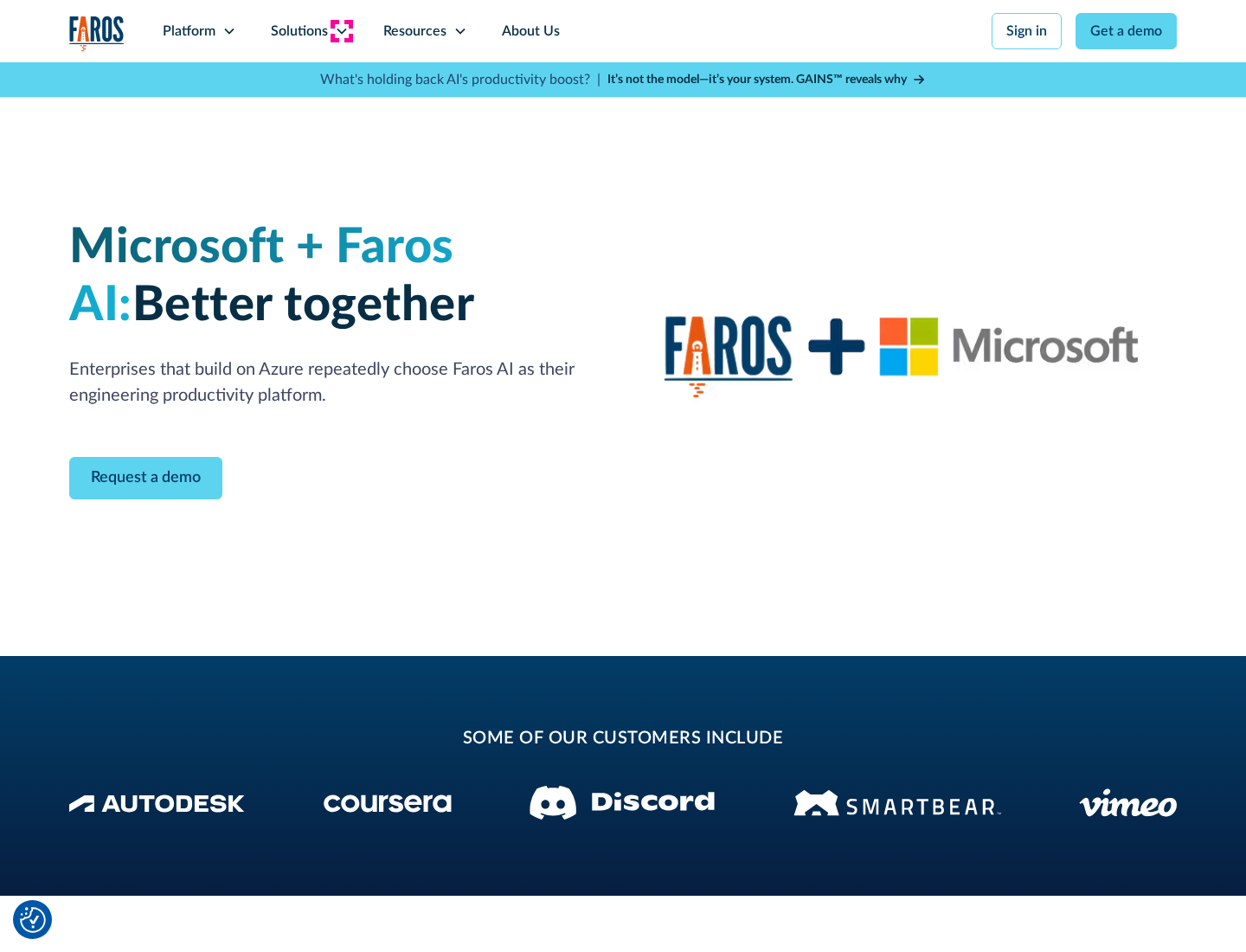
click at [341, 31] on icon at bounding box center [341, 30] width 14 height 14
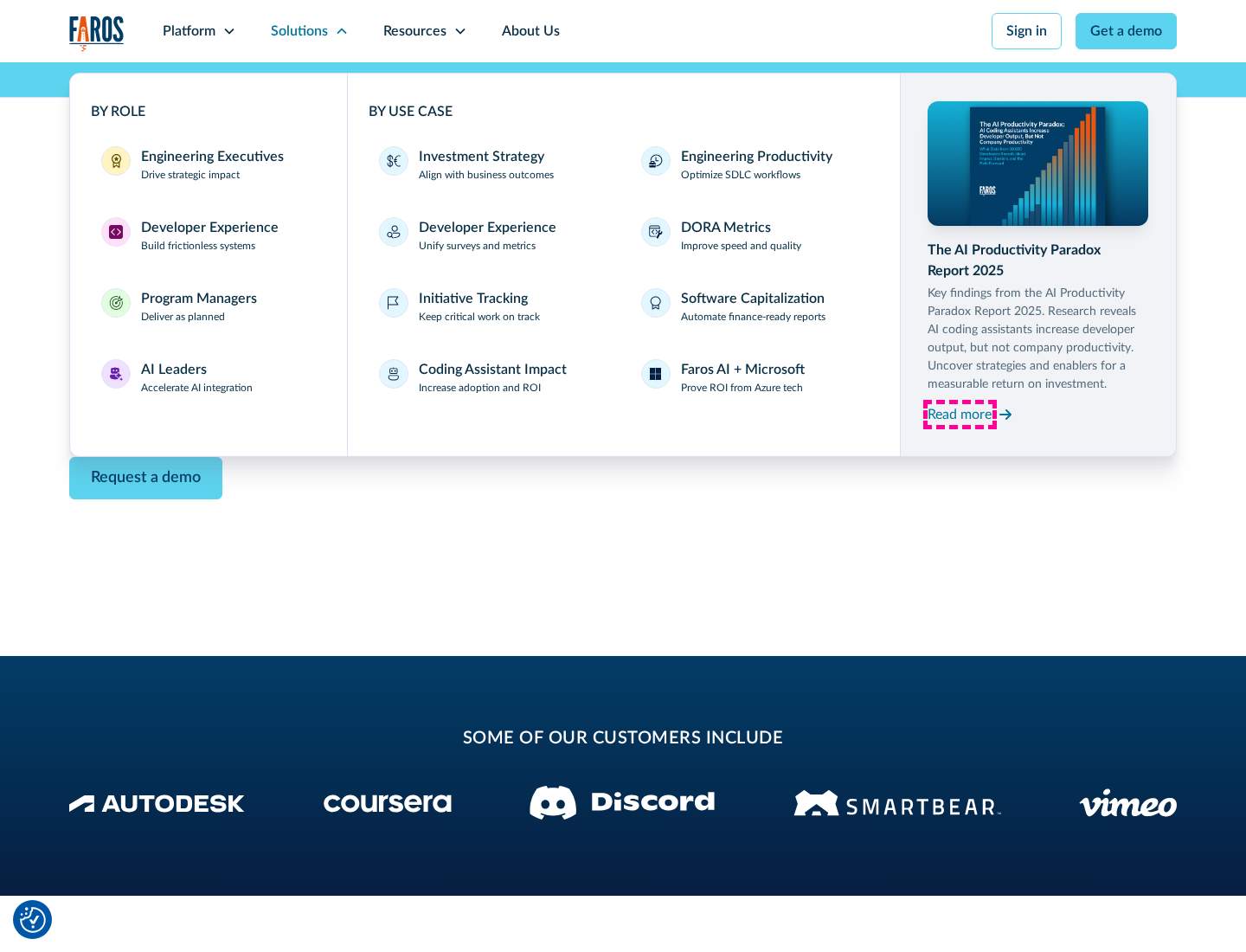
click at [959, 414] on div "Read more" at bounding box center [958, 414] width 64 height 21
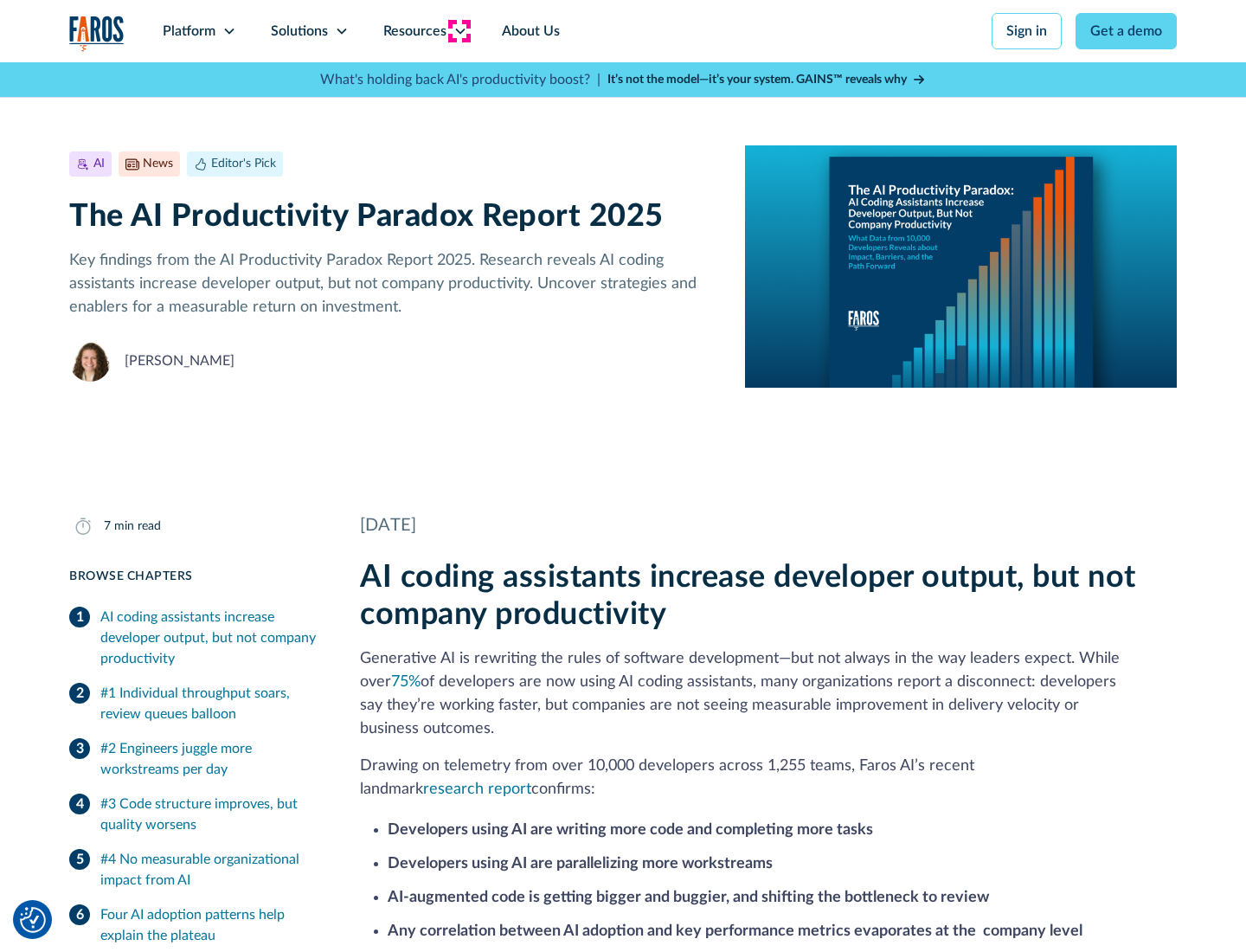
click at [459, 31] on icon at bounding box center [460, 30] width 14 height 14
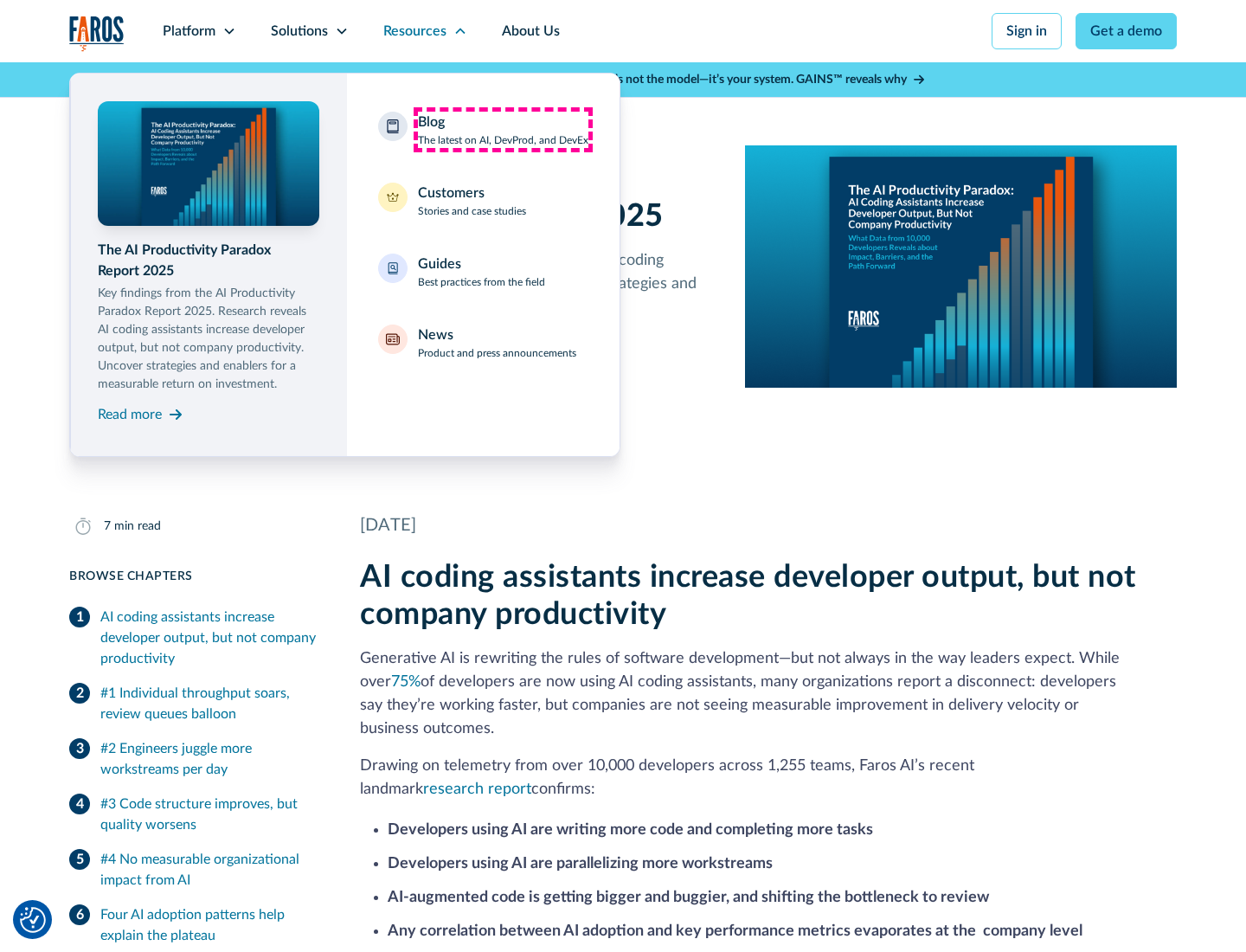
click at [502, 130] on div "Blog The latest on AI, DevProd, and DevEx" at bounding box center [502, 129] width 170 height 36
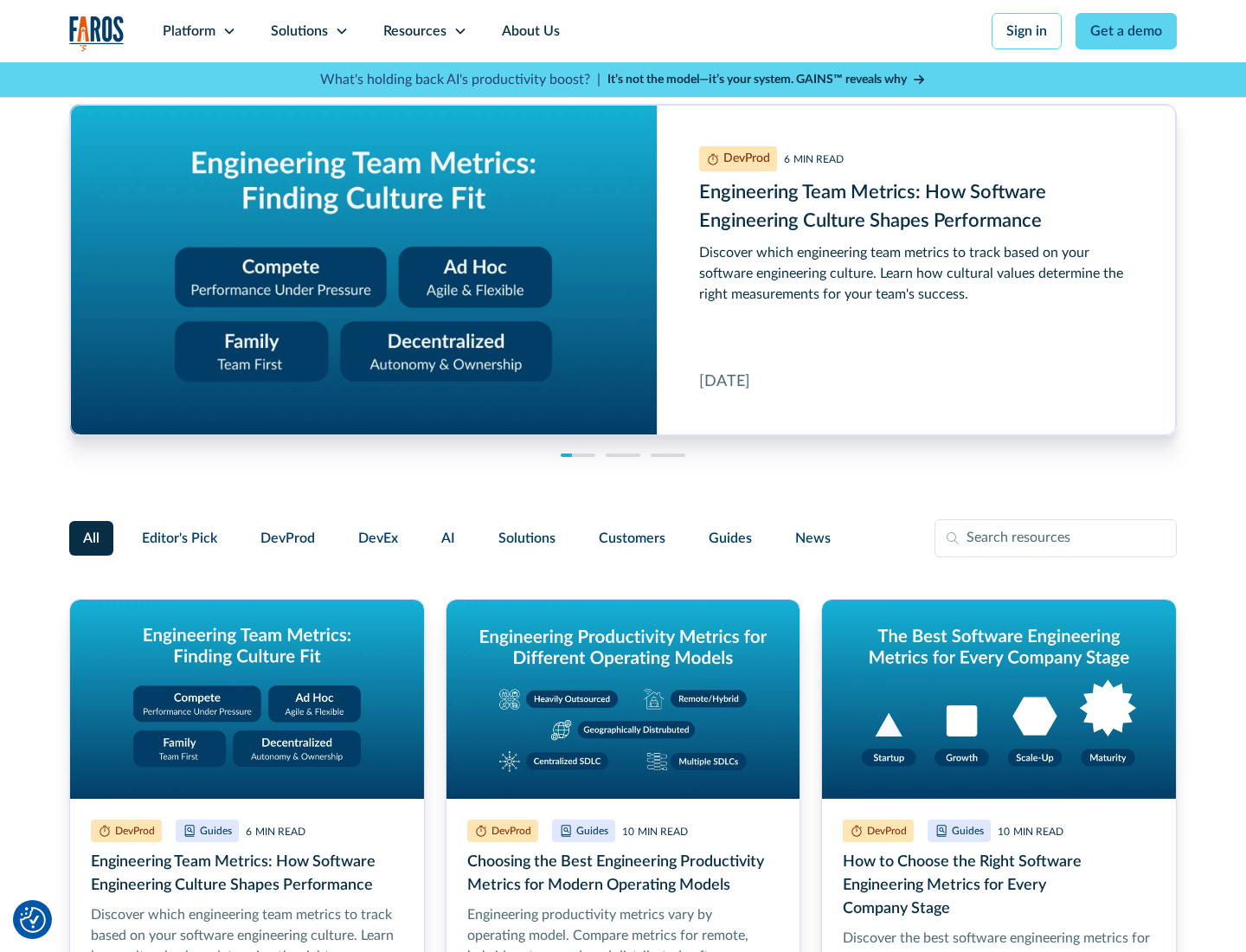
click at [1126, 31] on link "Get a demo" at bounding box center [1126, 30] width 101 height 36
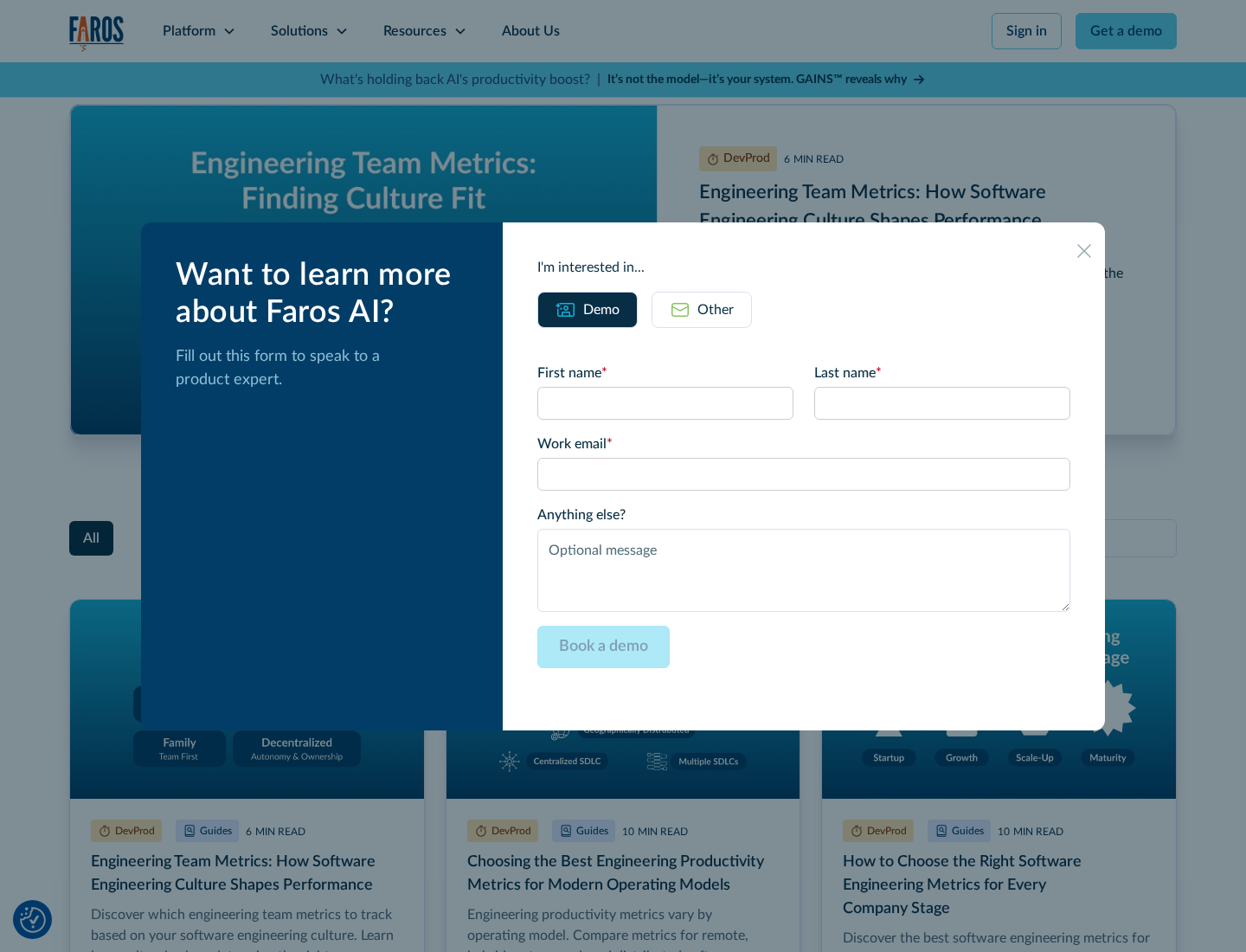
click at [701, 309] on div "Other" at bounding box center [715, 310] width 36 height 21
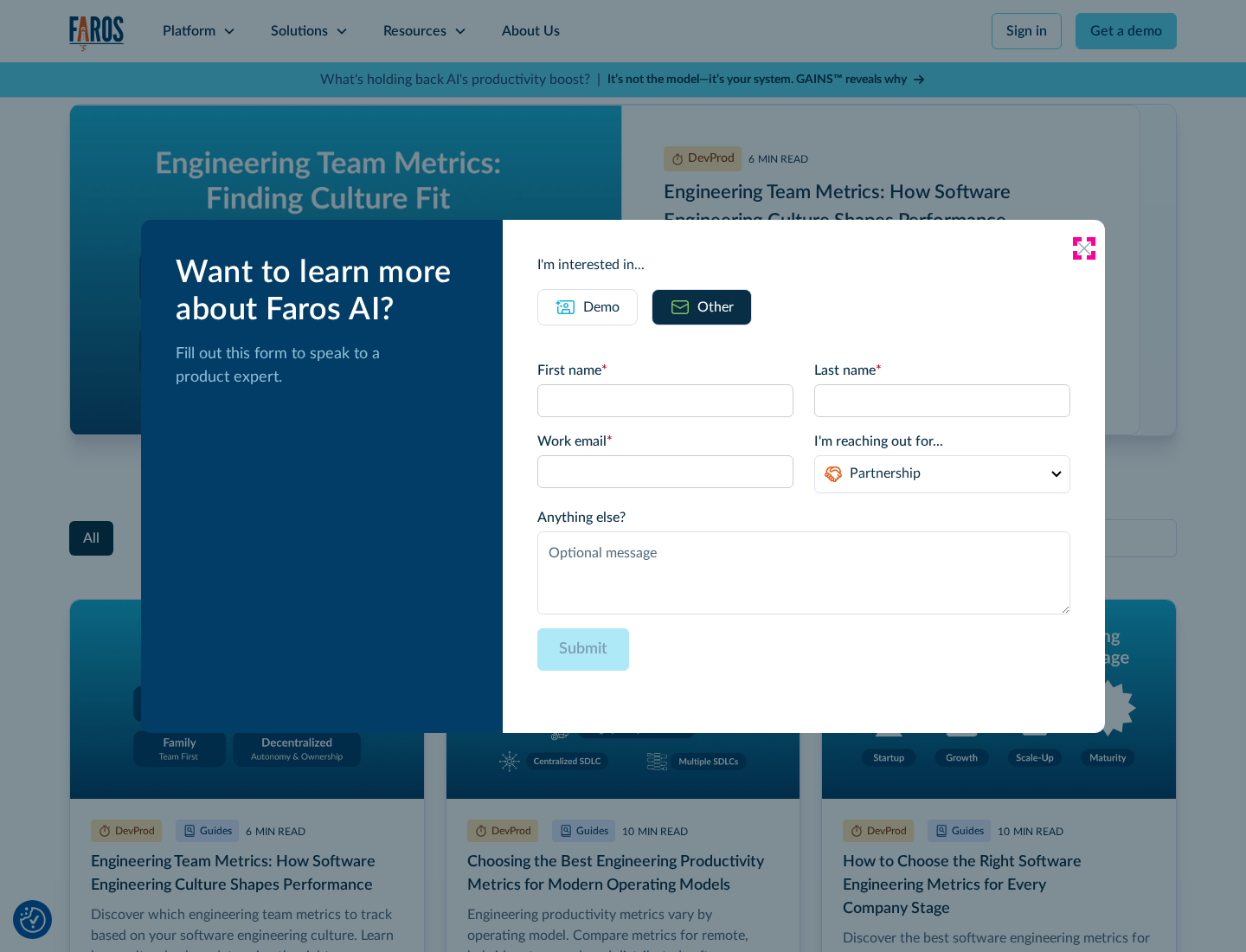
click at [1084, 247] on icon at bounding box center [1084, 248] width 14 height 14
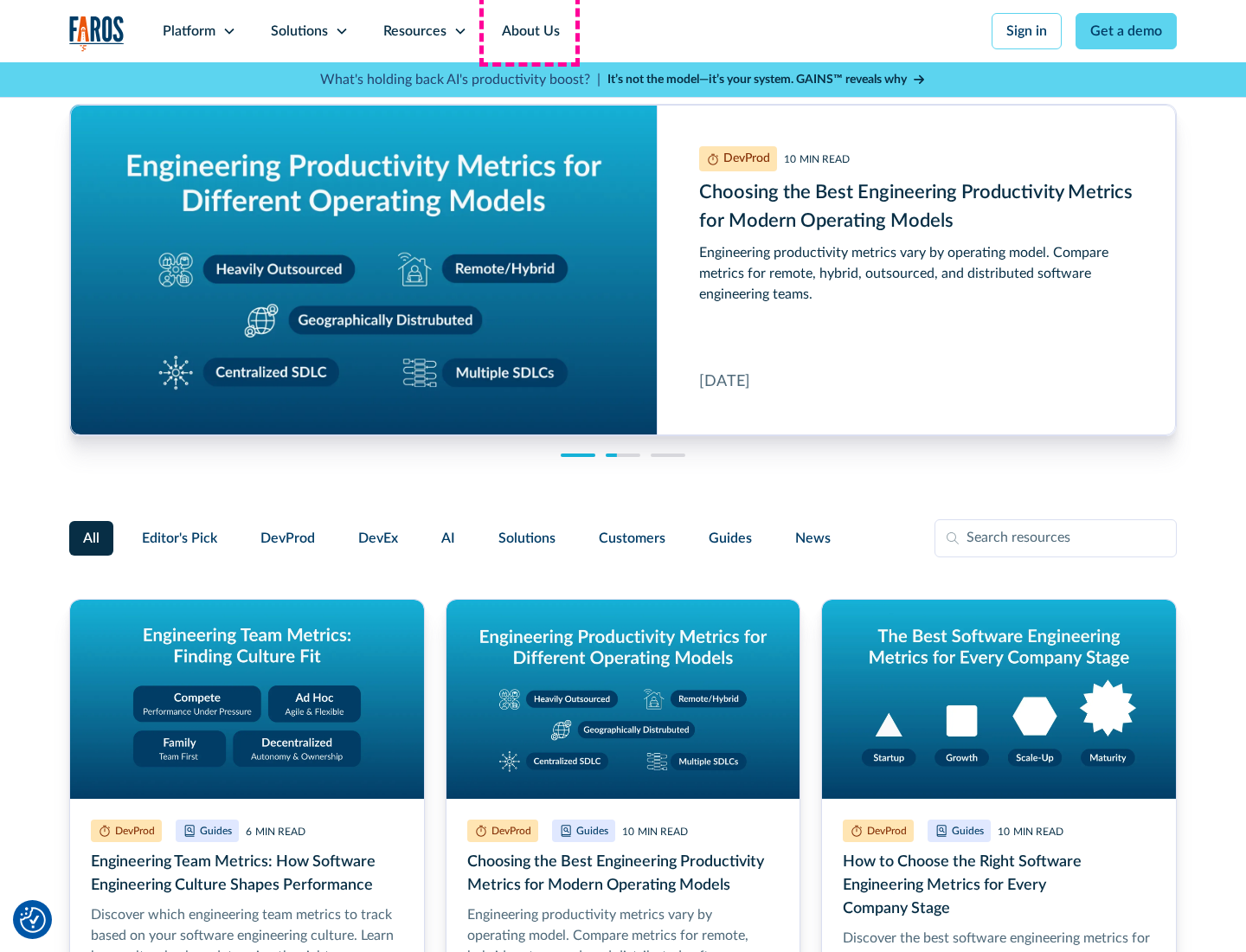
click at [529, 31] on link "About Us" at bounding box center [531, 31] width 92 height 63
